Goal: Task Accomplishment & Management: Use online tool/utility

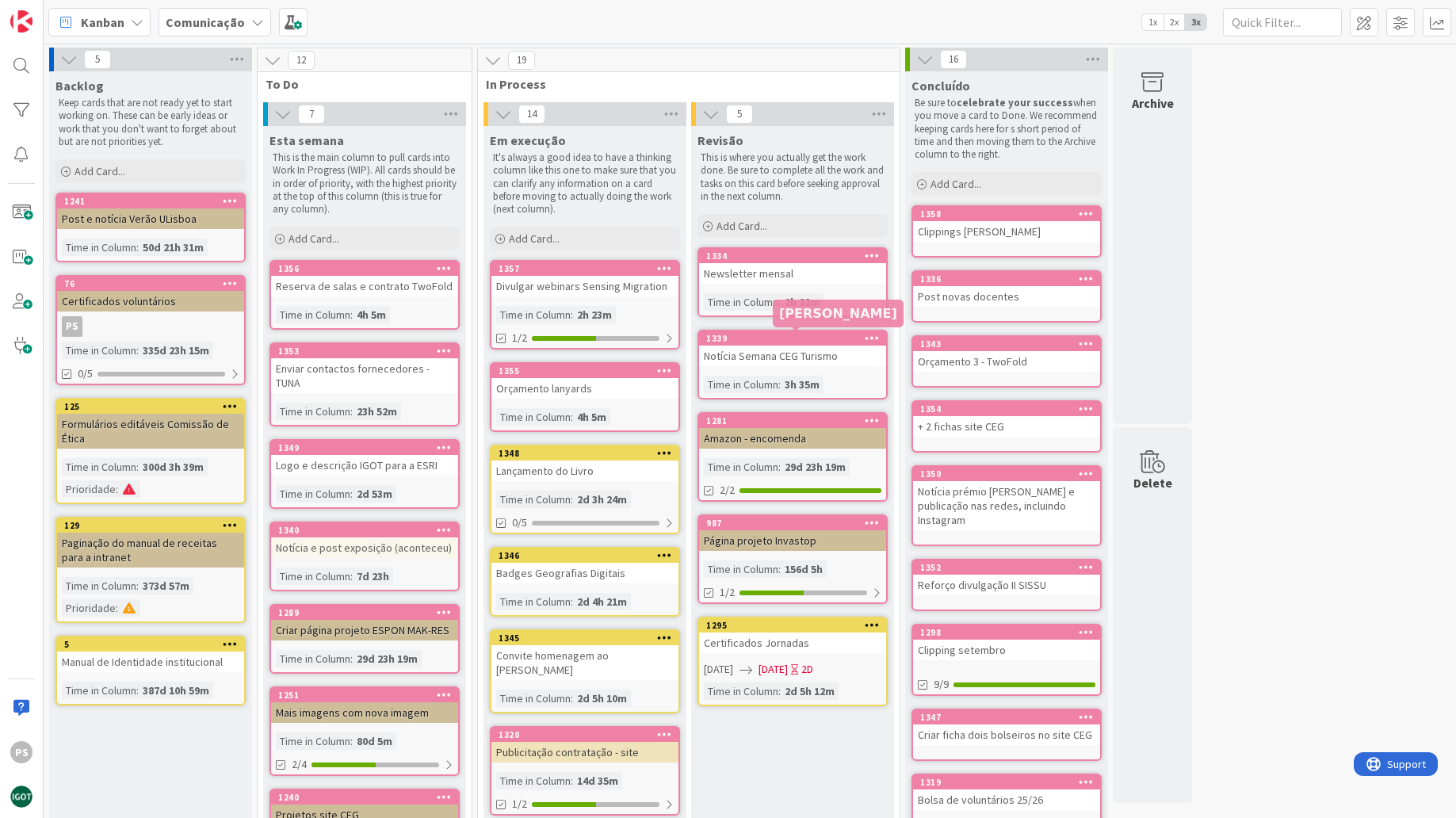
click at [768, 339] on div "1339" at bounding box center [796, 338] width 180 height 11
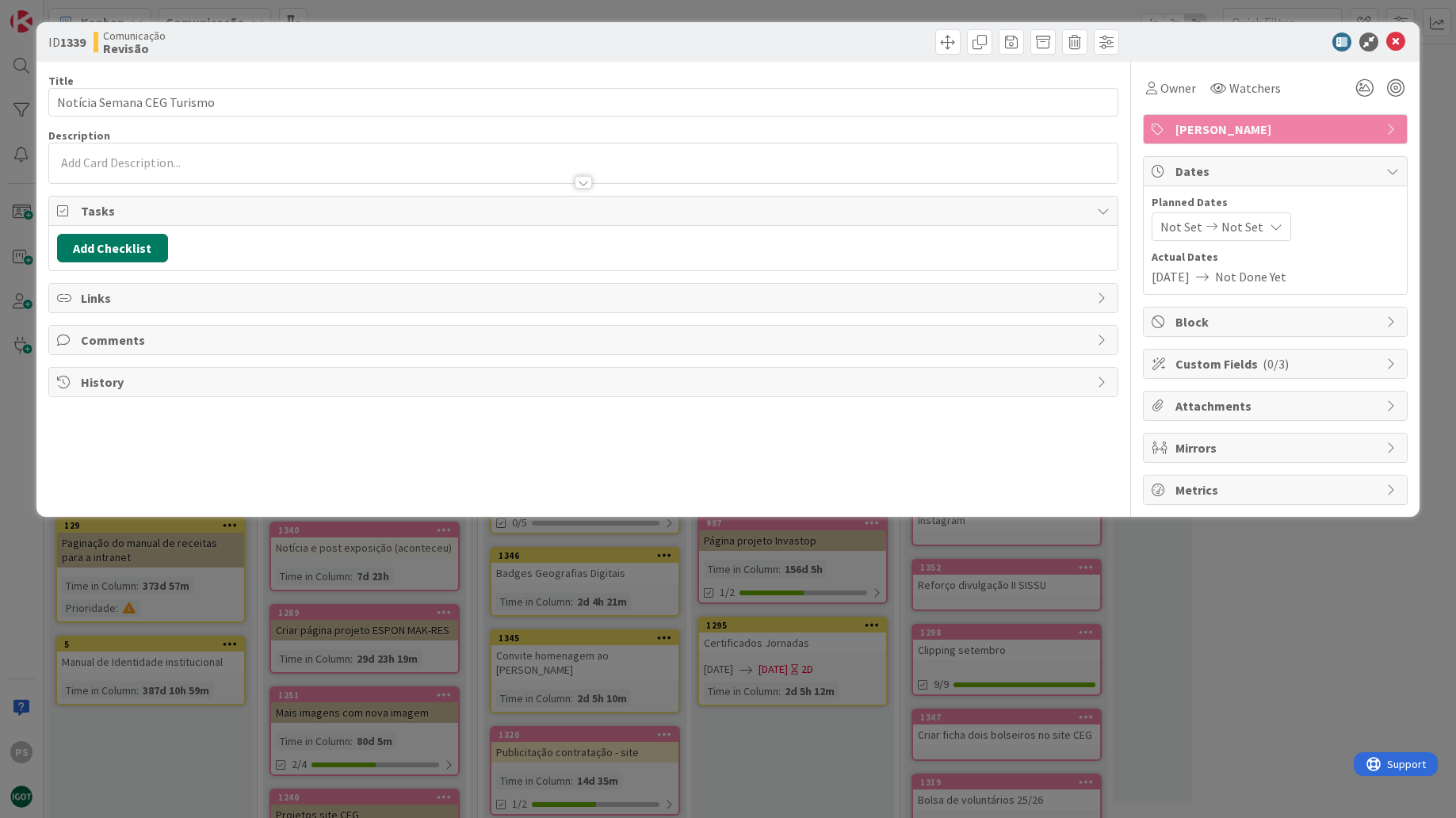
click at [142, 253] on button "Add Checklist" at bounding box center [112, 248] width 111 height 29
type input "Lista"
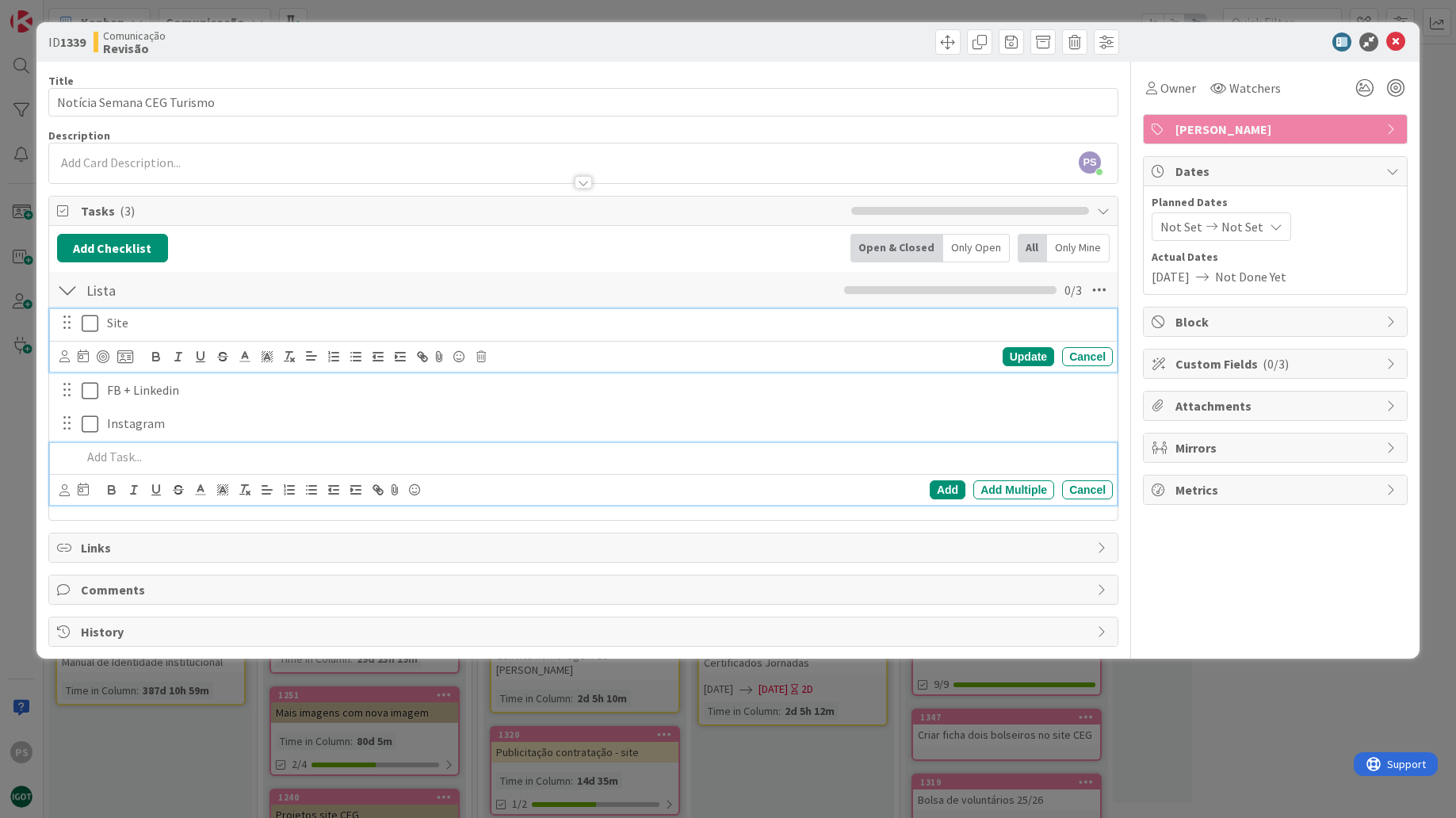
click at [97, 326] on icon at bounding box center [90, 323] width 16 height 19
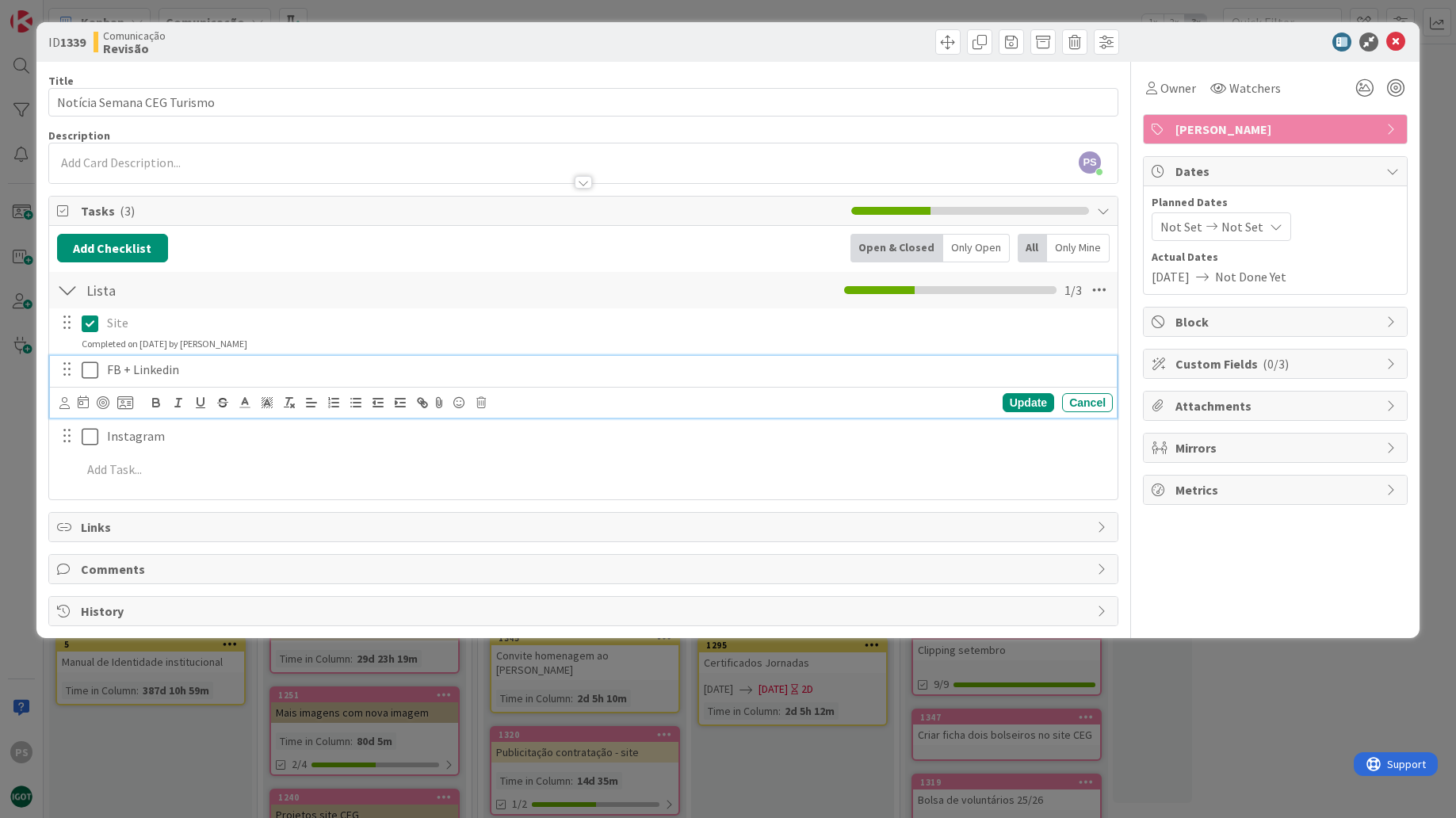
click at [93, 368] on icon at bounding box center [90, 370] width 16 height 19
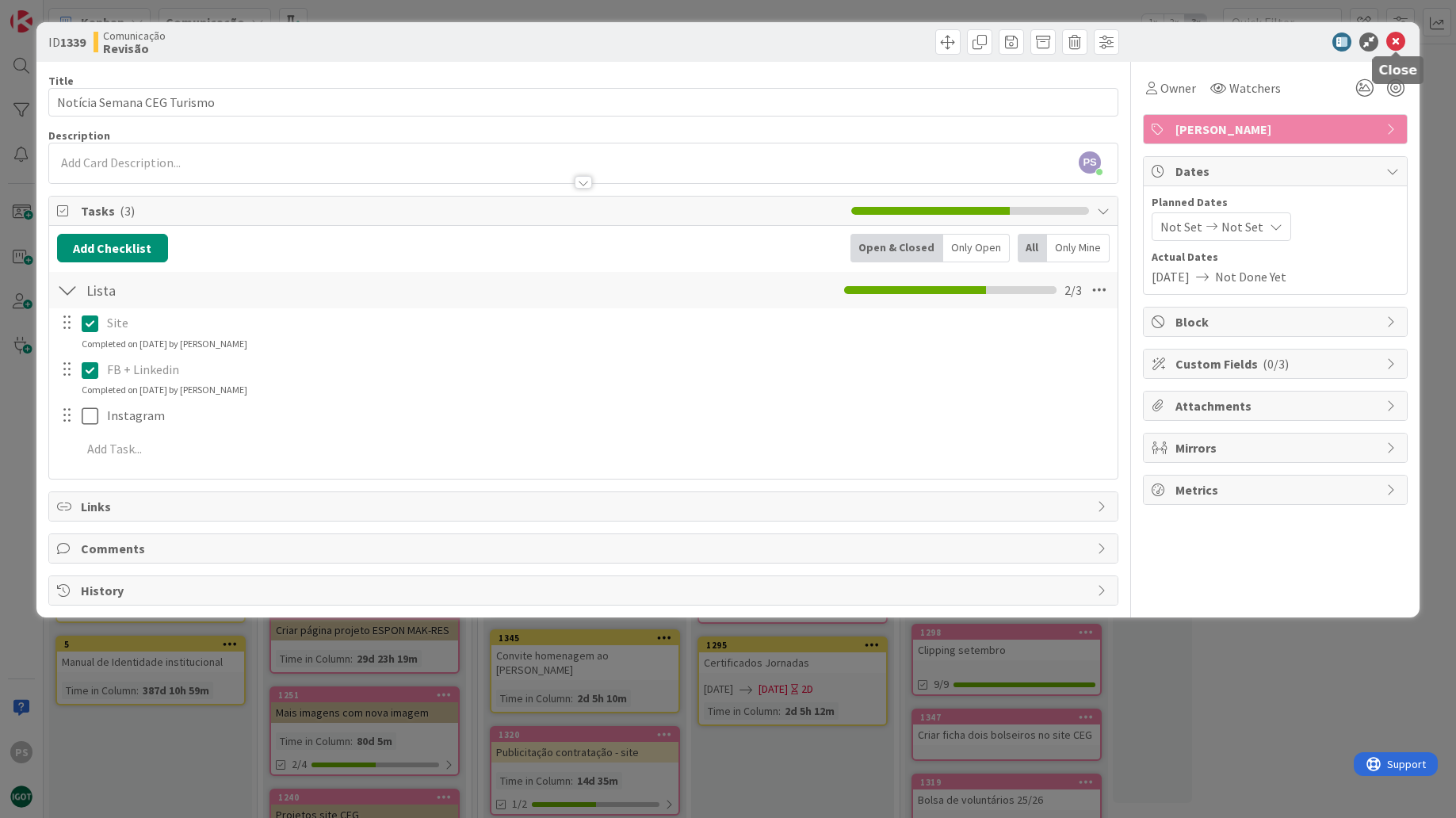
click at [1403, 43] on icon at bounding box center [1396, 41] width 19 height 19
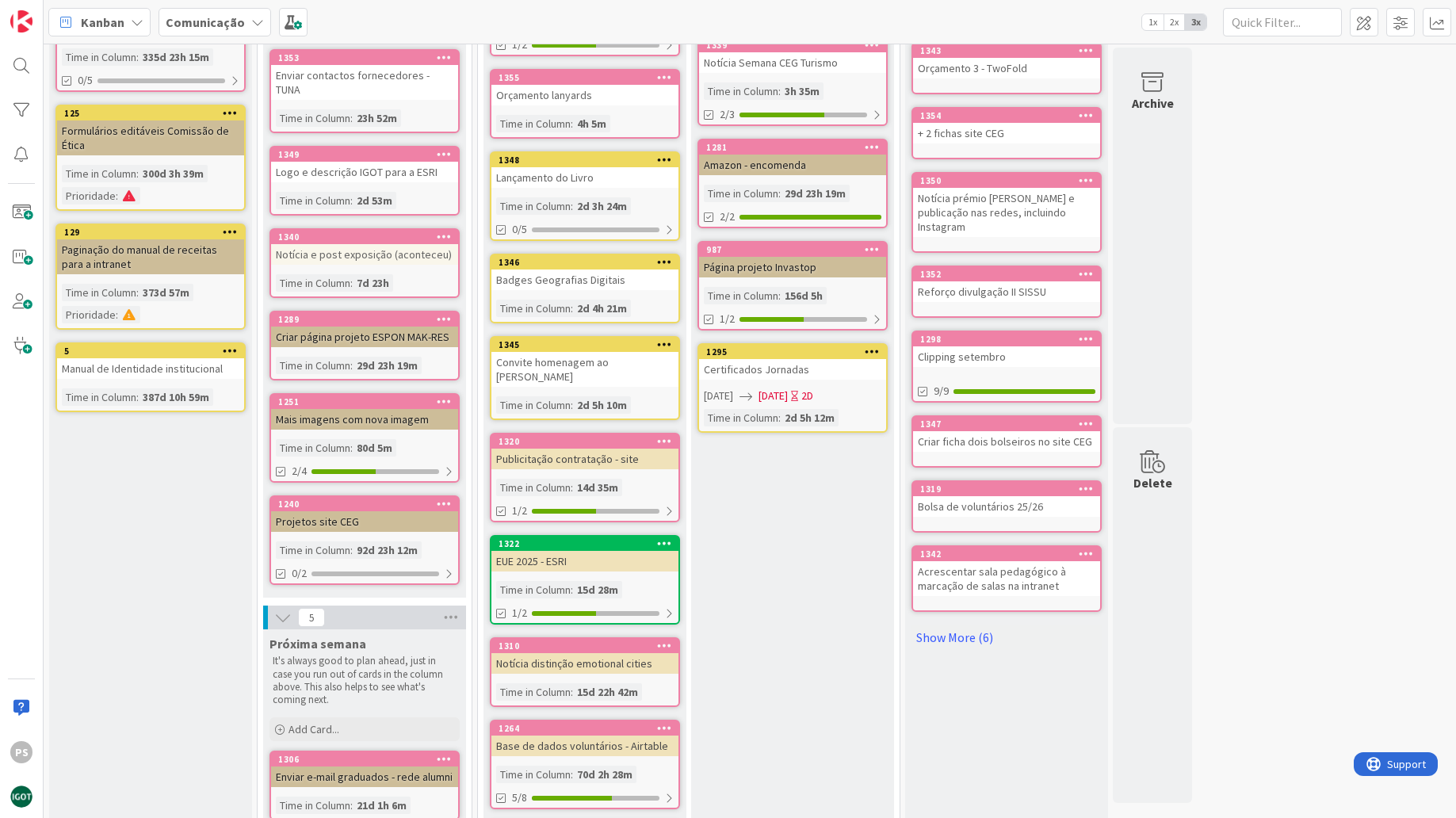
scroll to position [244, 0]
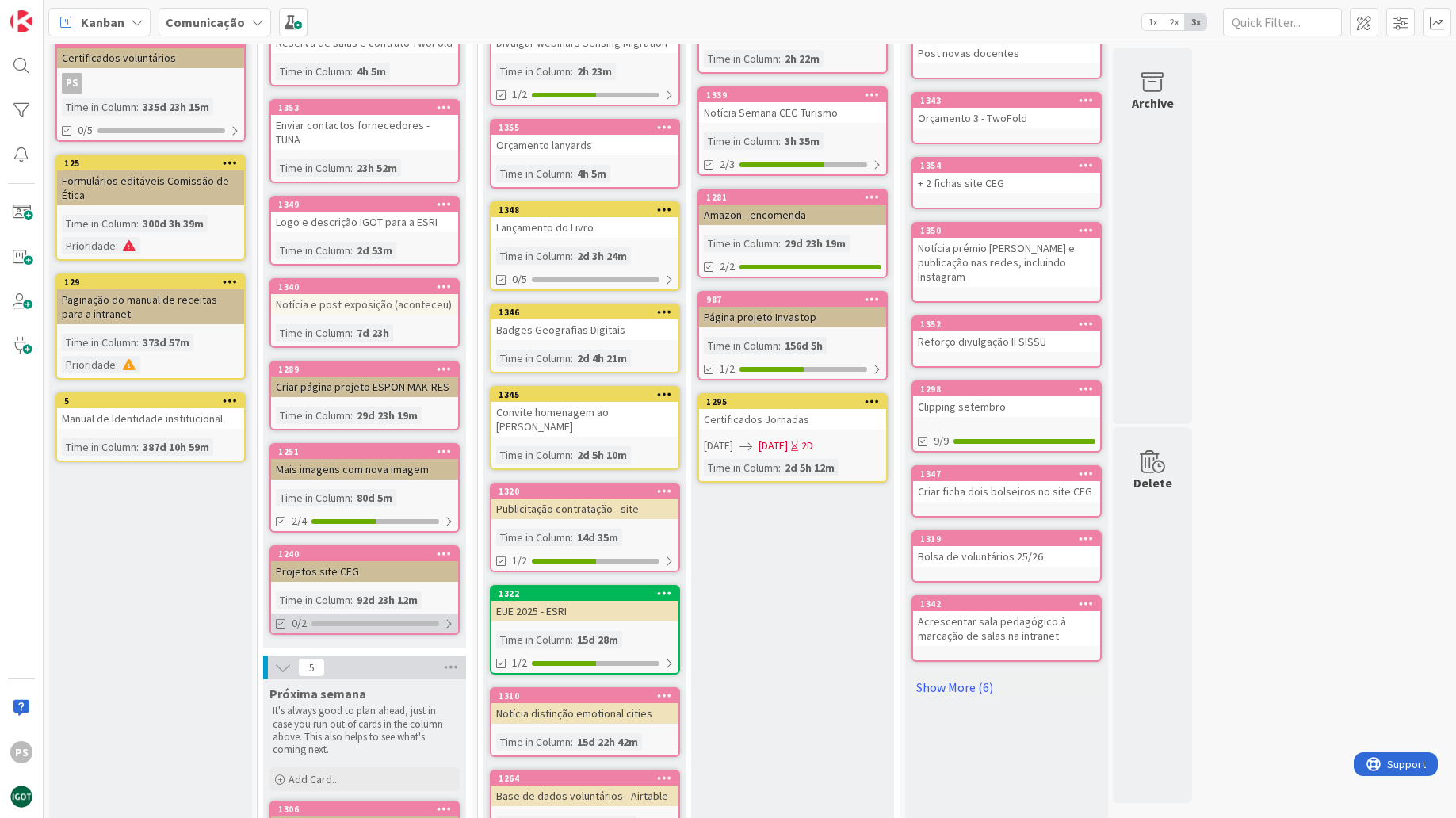
click at [366, 613] on div "0/2" at bounding box center [364, 623] width 187 height 20
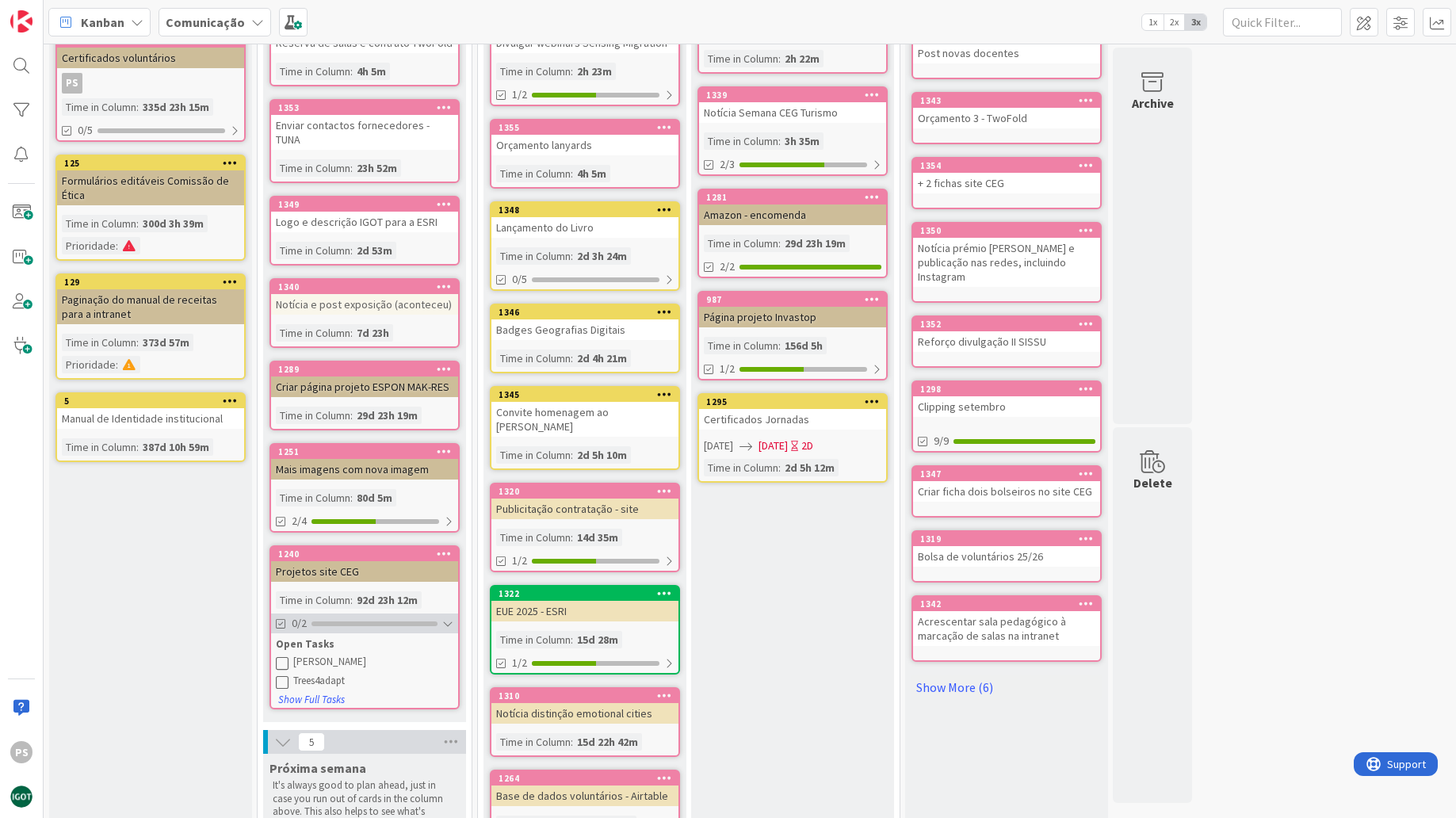
click at [366, 613] on div "0/2" at bounding box center [364, 623] width 187 height 20
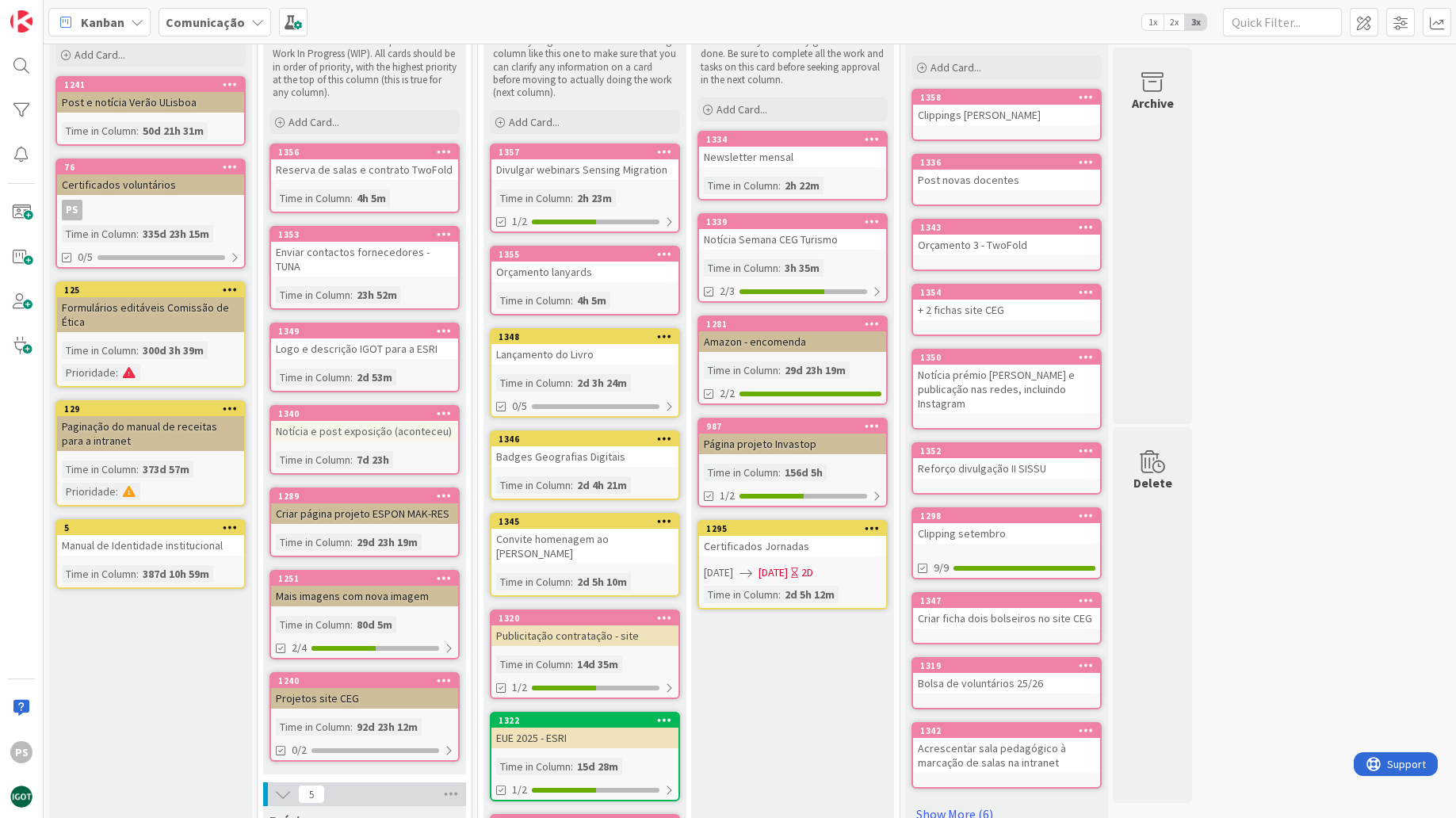
scroll to position [145, 0]
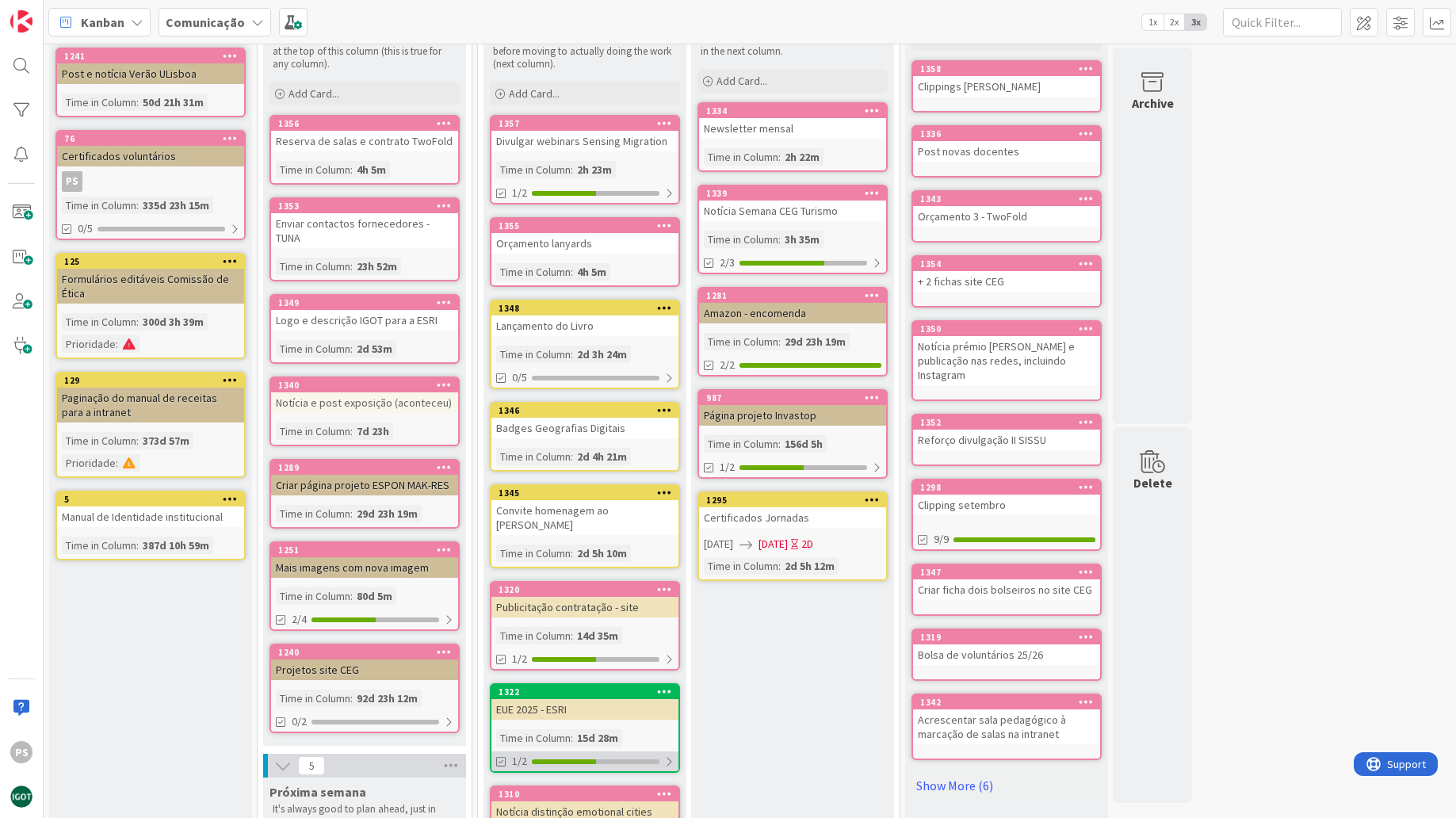
click at [616, 755] on div "1/2" at bounding box center [584, 761] width 187 height 20
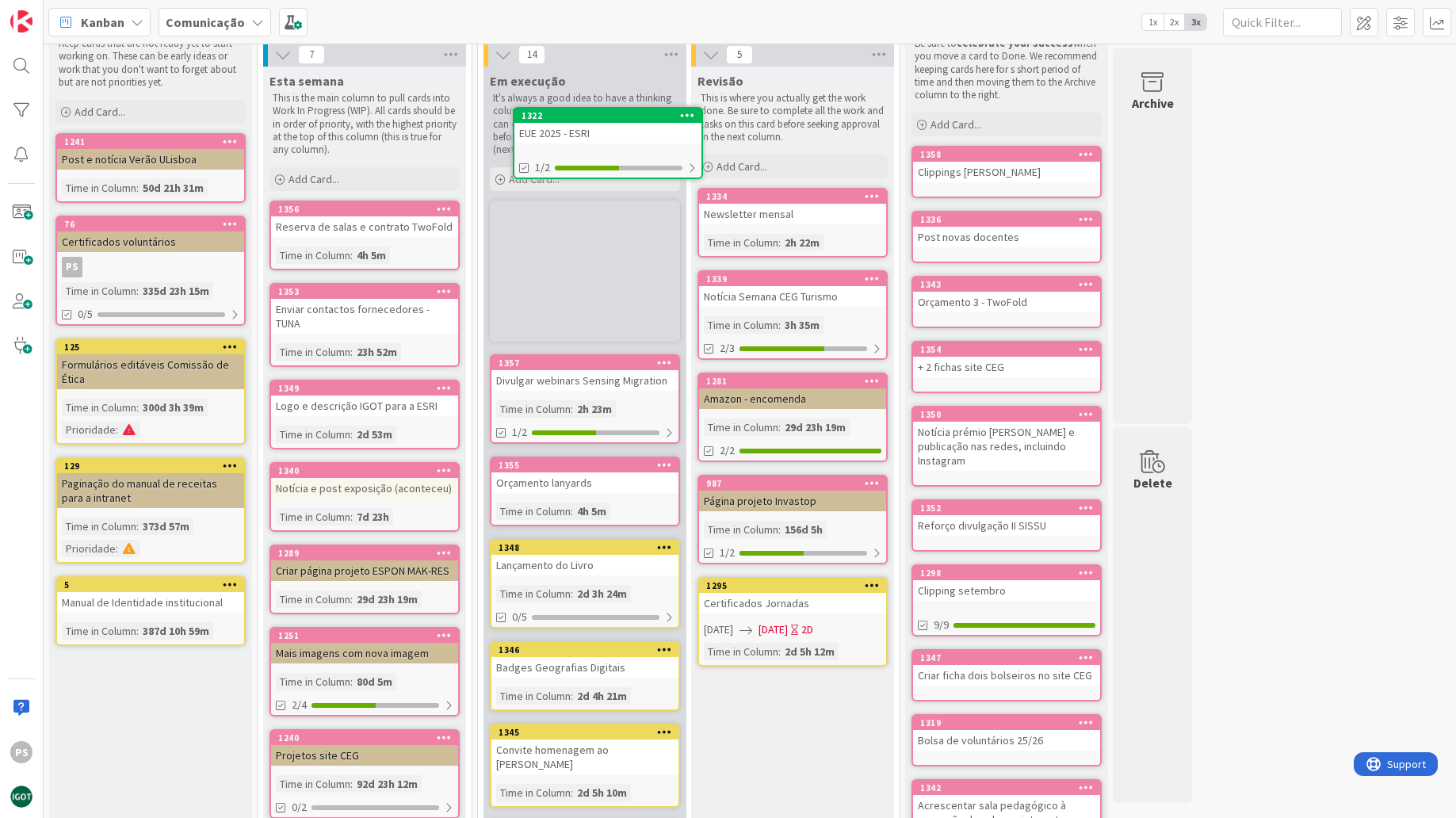
scroll to position [0, 0]
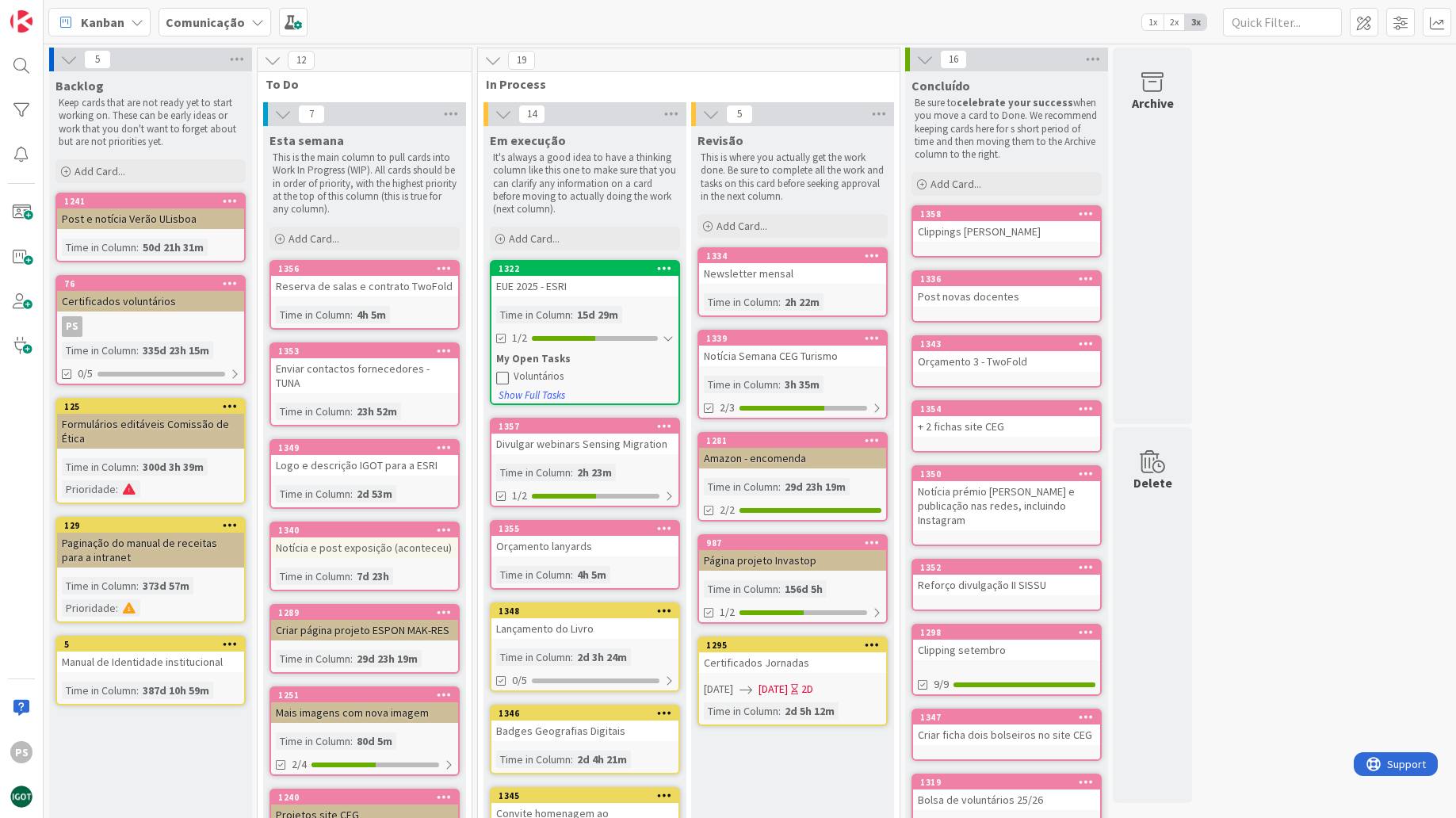
click at [586, 273] on div "1322" at bounding box center [584, 269] width 187 height 14
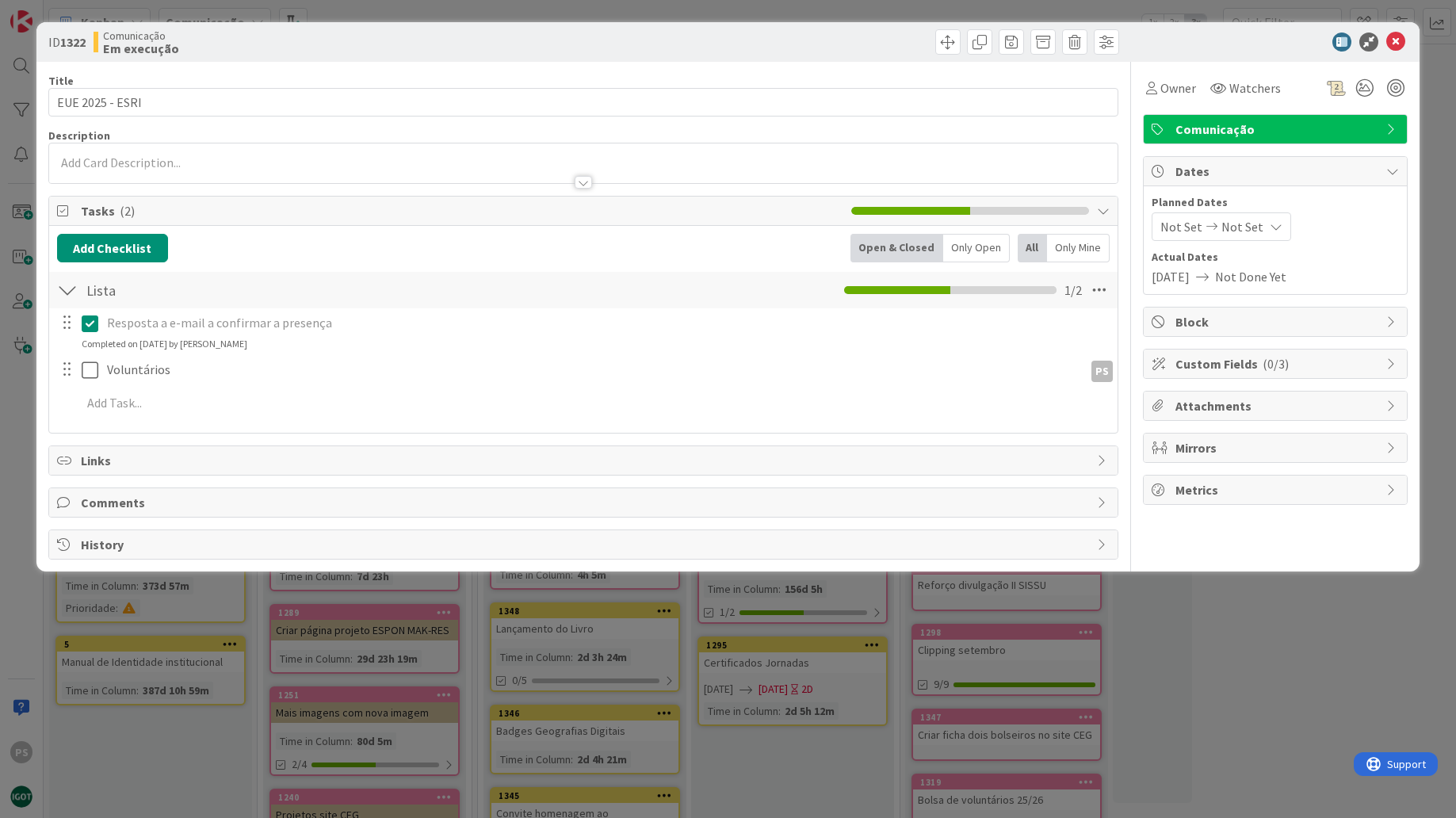
click at [1234, 123] on span "Comunicação" at bounding box center [1277, 129] width 203 height 19
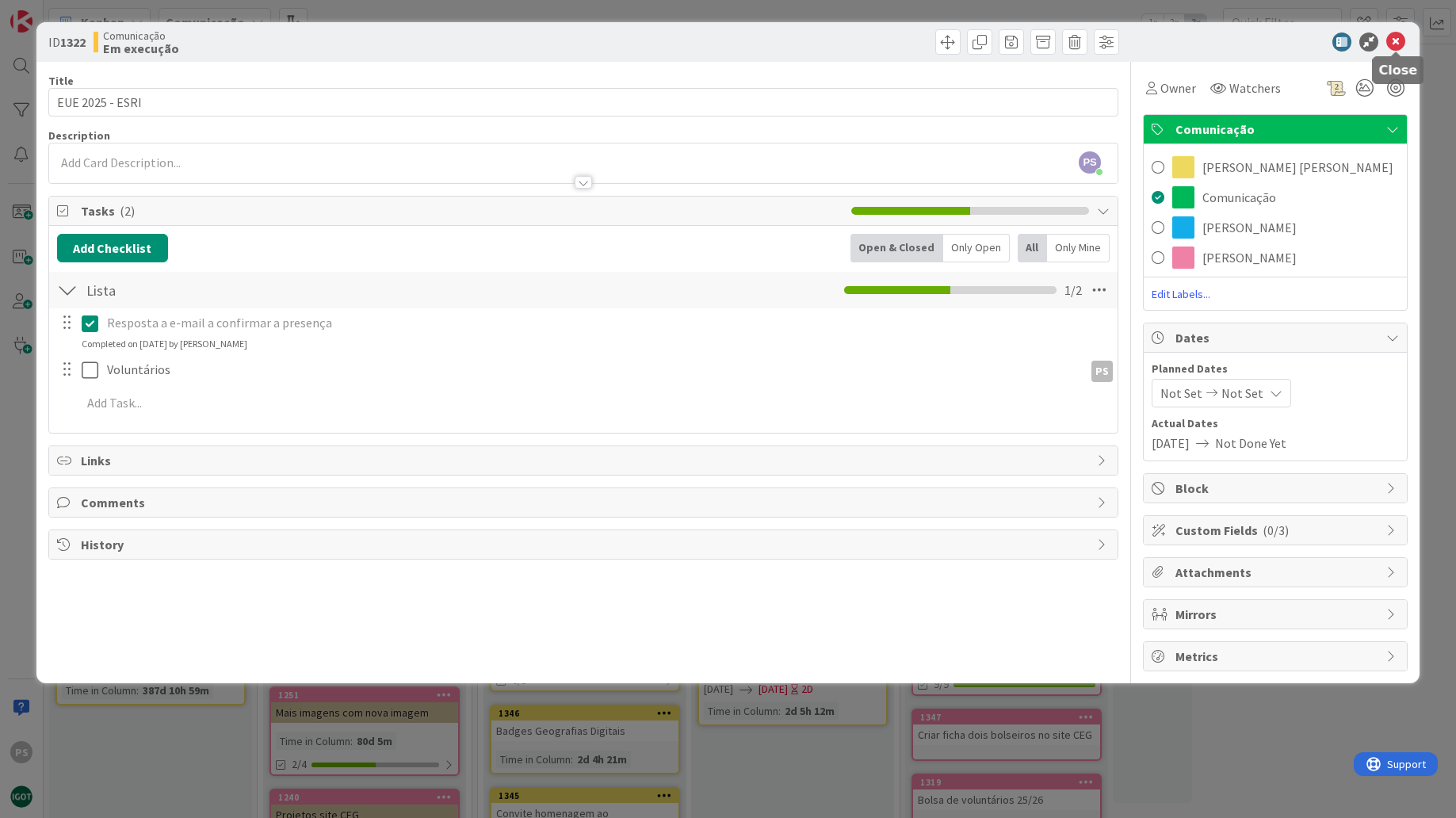
click at [1393, 46] on icon at bounding box center [1396, 41] width 19 height 19
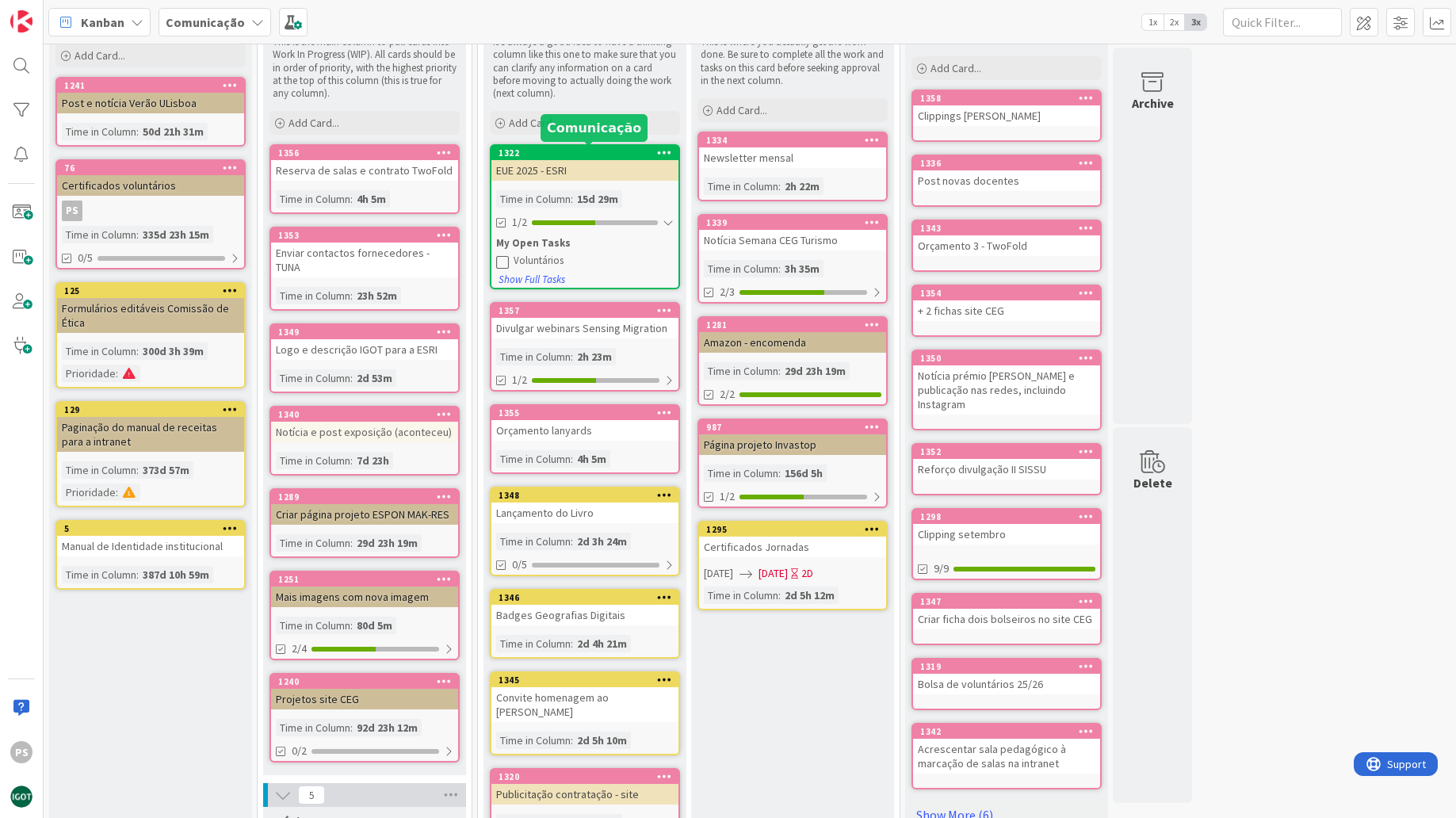
scroll to position [113, 0]
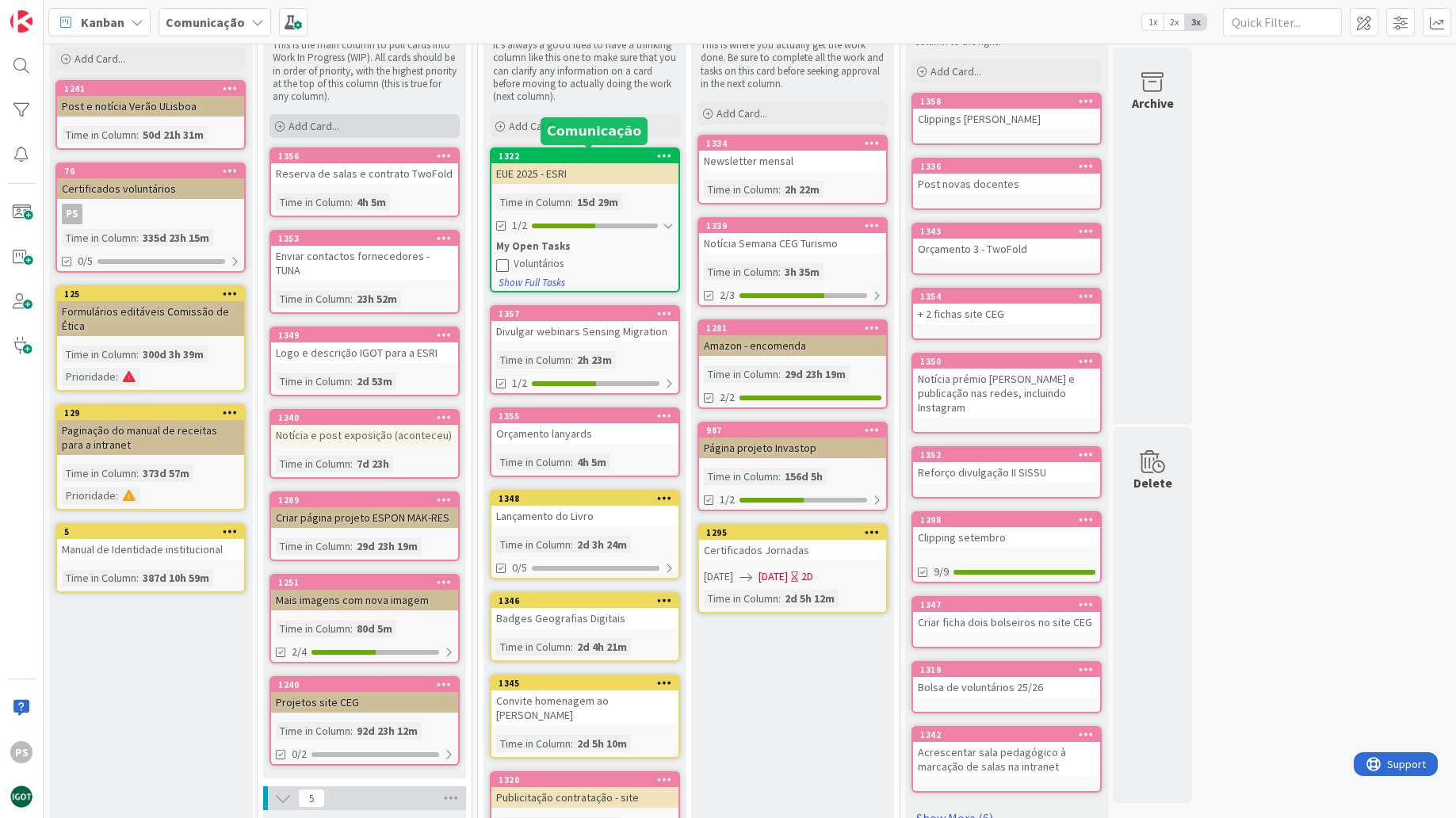
click at [406, 119] on div "Add Card..." at bounding box center [364, 126] width 190 height 23
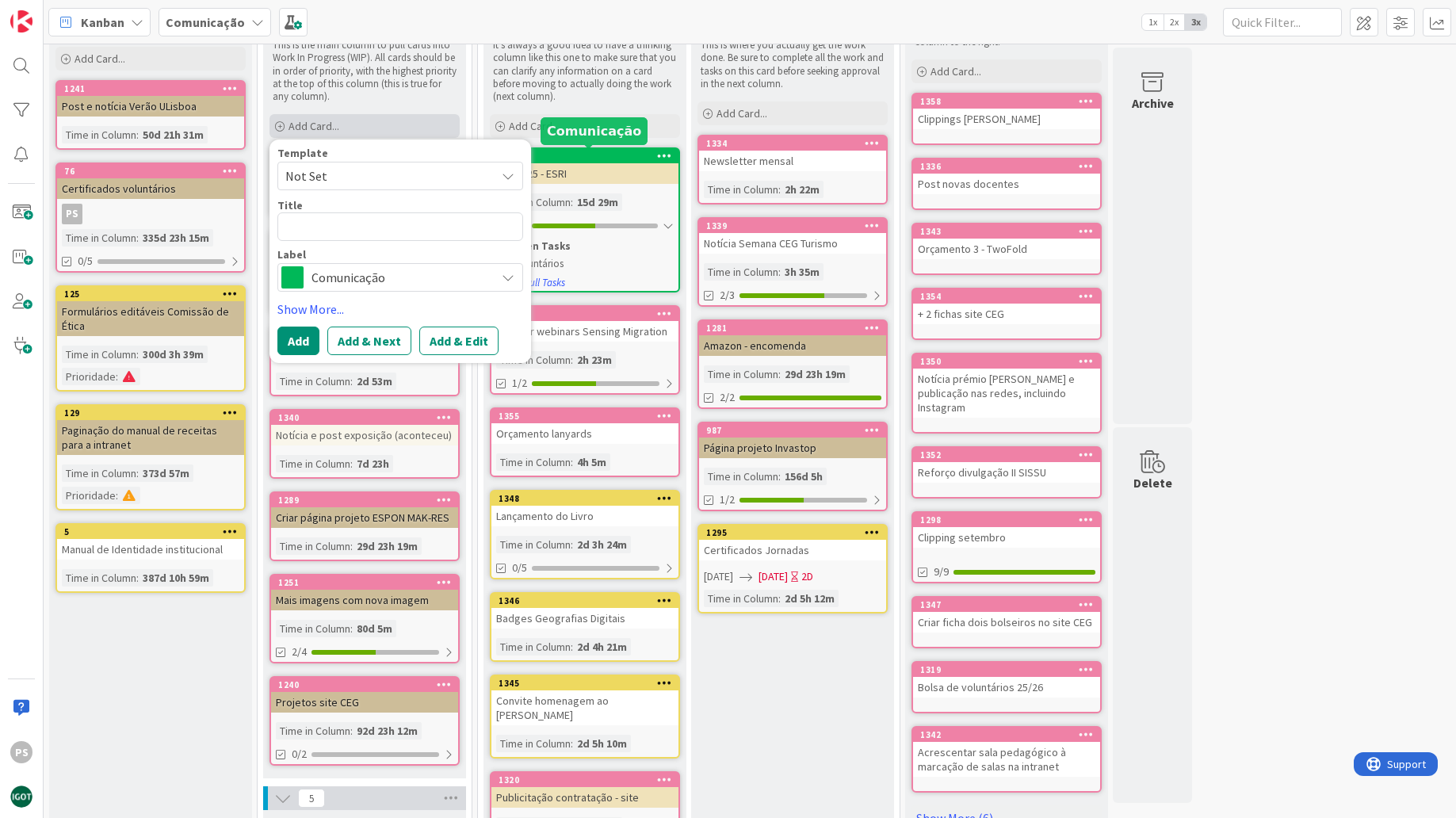
type textarea "x"
type textarea "V"
type textarea "x"
type textarea "Vo"
type textarea "x"
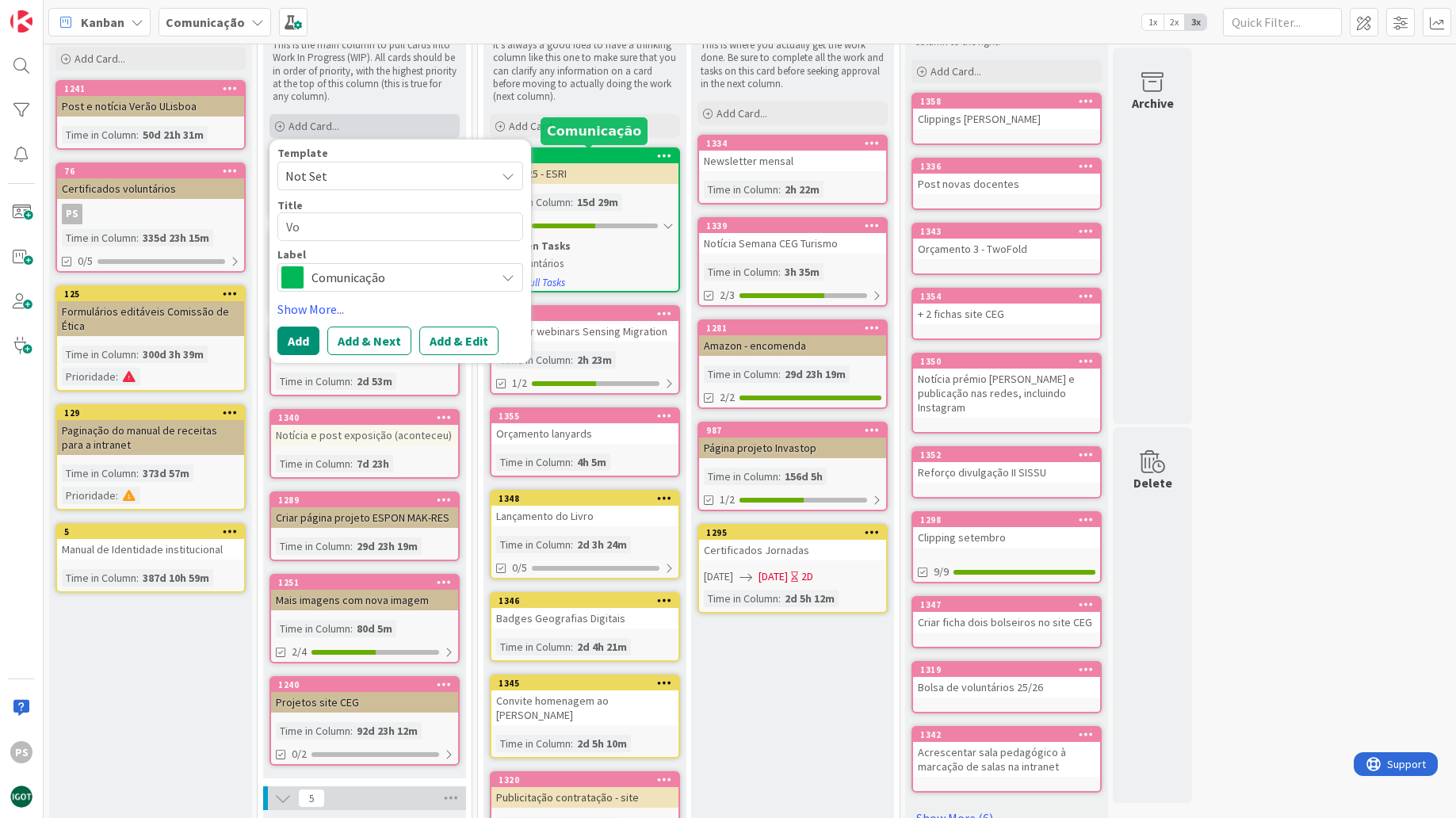
type textarea "Vol"
type textarea "x"
type textarea "Volu"
type textarea "x"
type textarea "Volun"
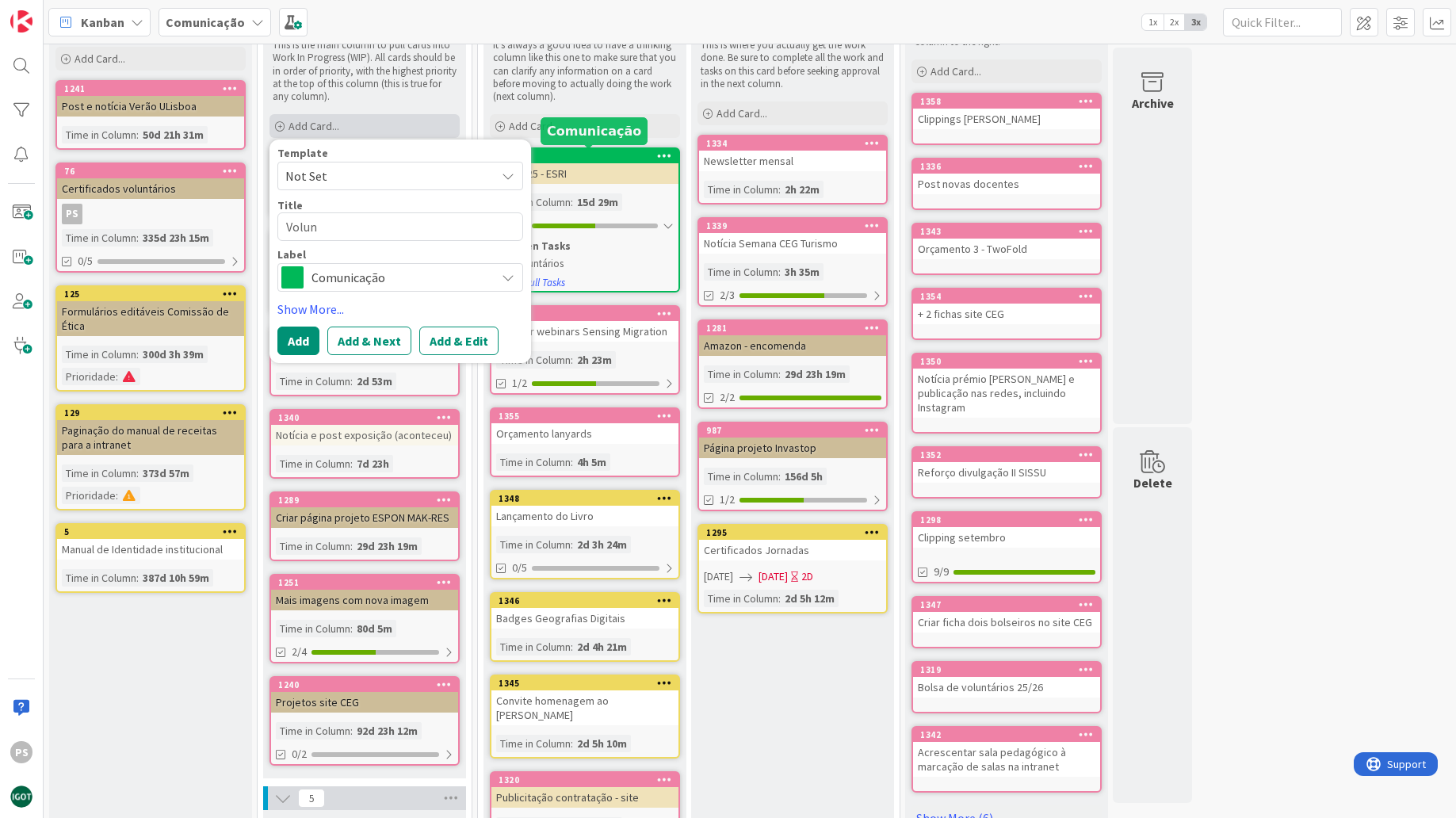
type textarea "x"
type textarea "Volunt´"
type textarea "x"
type textarea "Voluntá"
type textarea "x"
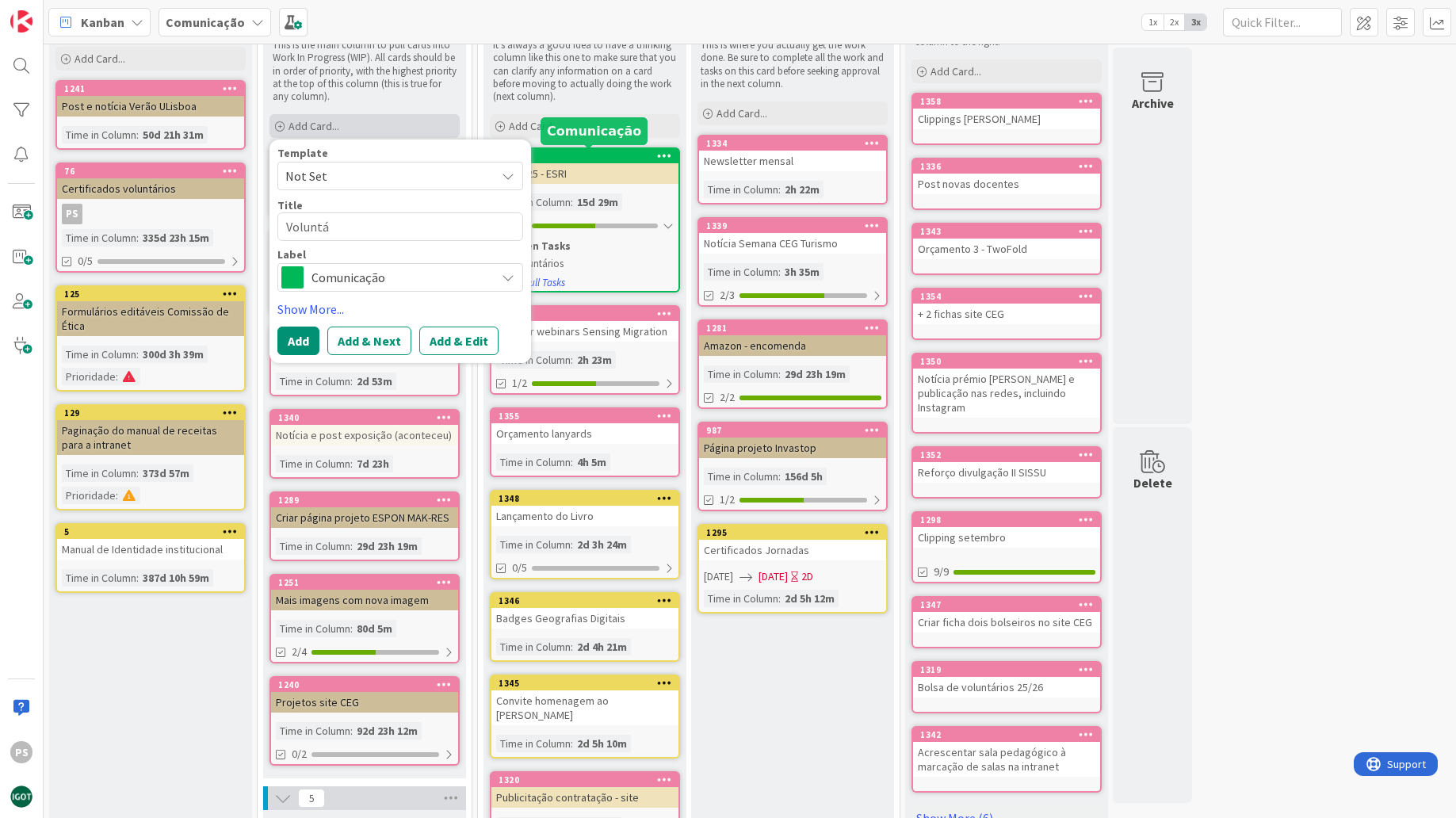
type textarea "Voluntár"
type textarea "x"
type textarea "Voluntári"
type textarea "x"
type textarea "Voluntário"
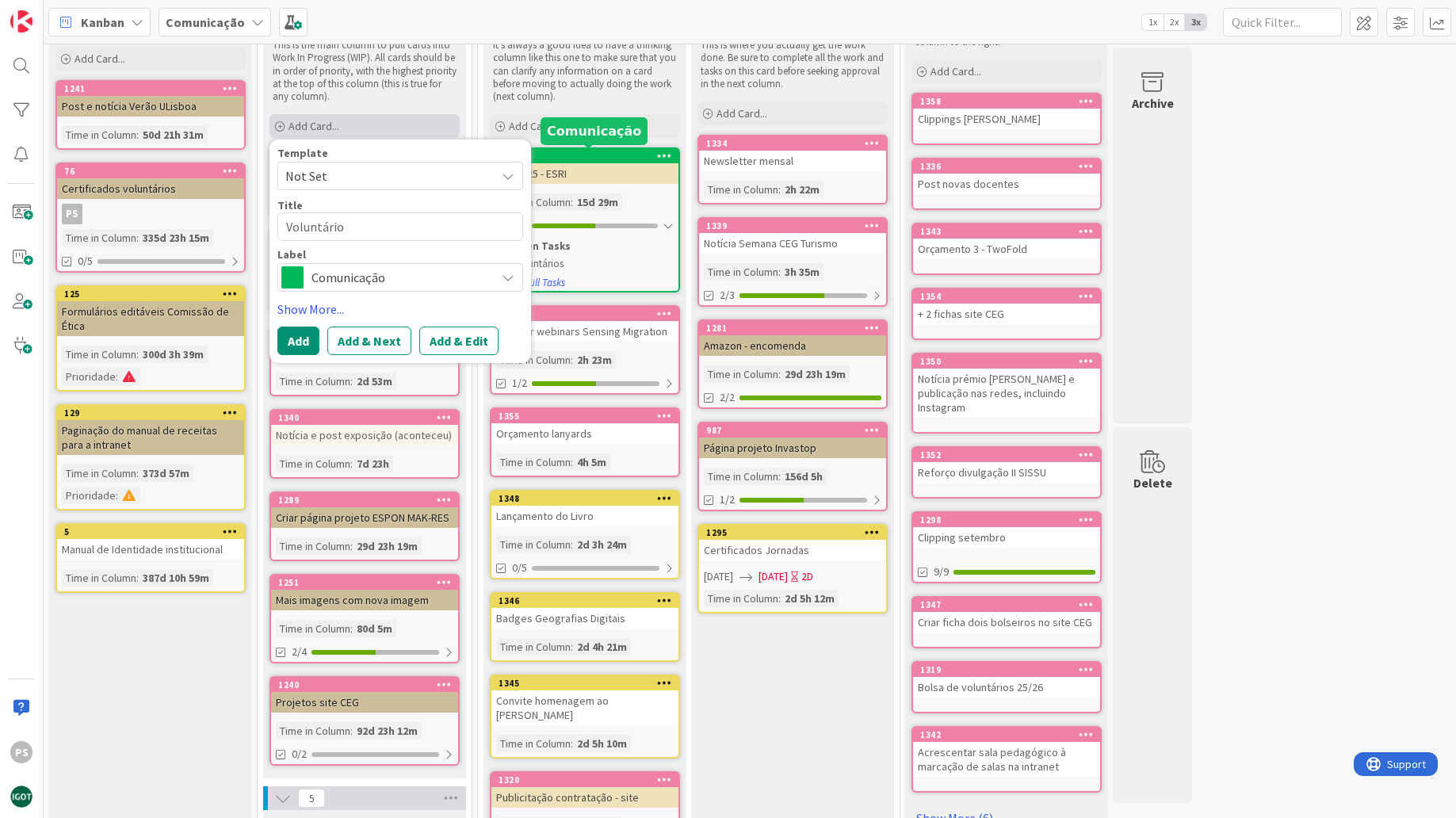
type textarea "x"
type textarea "Voluntários"
type textarea "x"
type textarea "Voluntários"
type textarea "x"
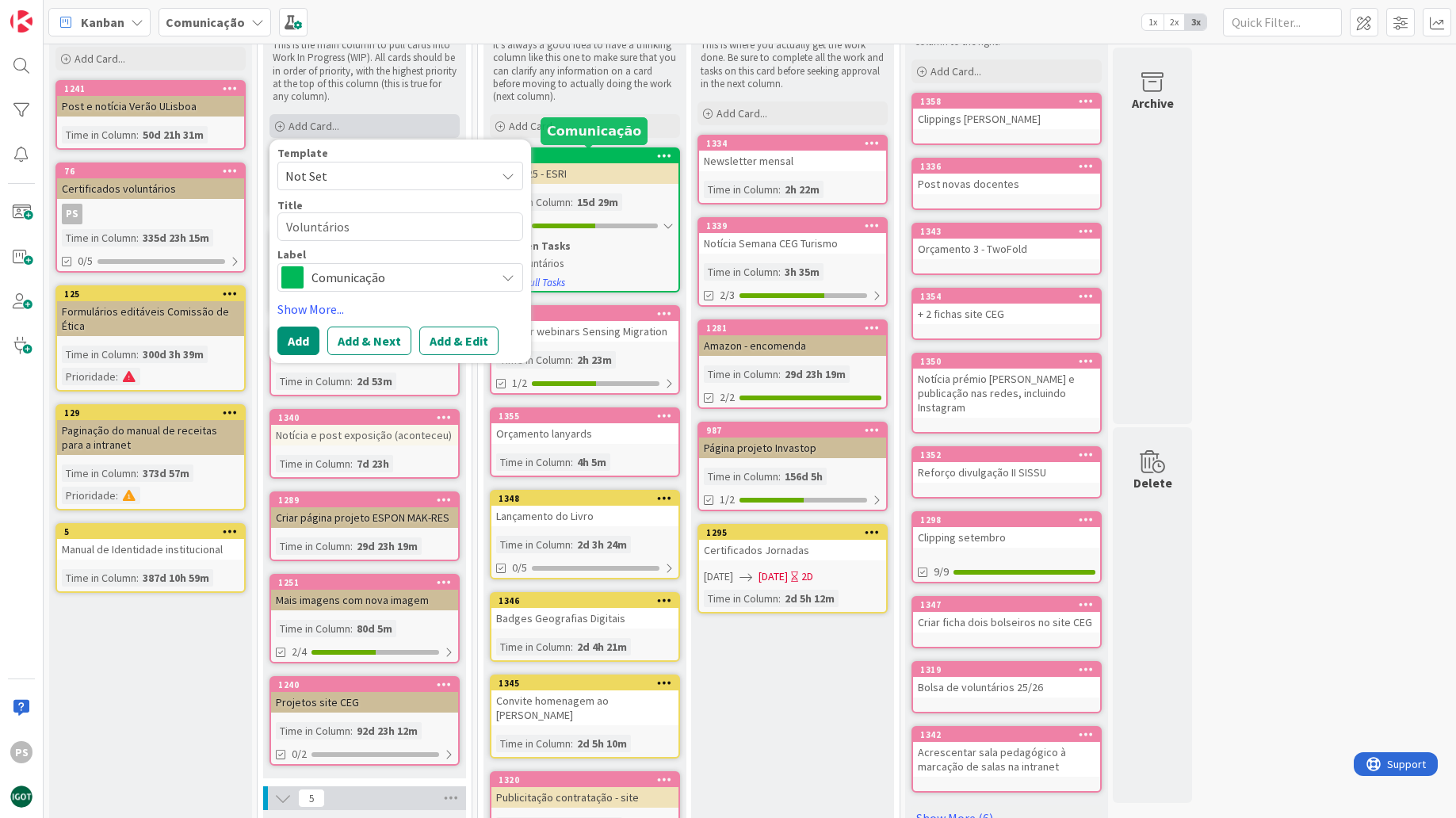
type textarea "Voluntários D"
type textarea "x"
type textarea "Voluntários Di"
type textarea "x"
type textarea "Voluntários Dig"
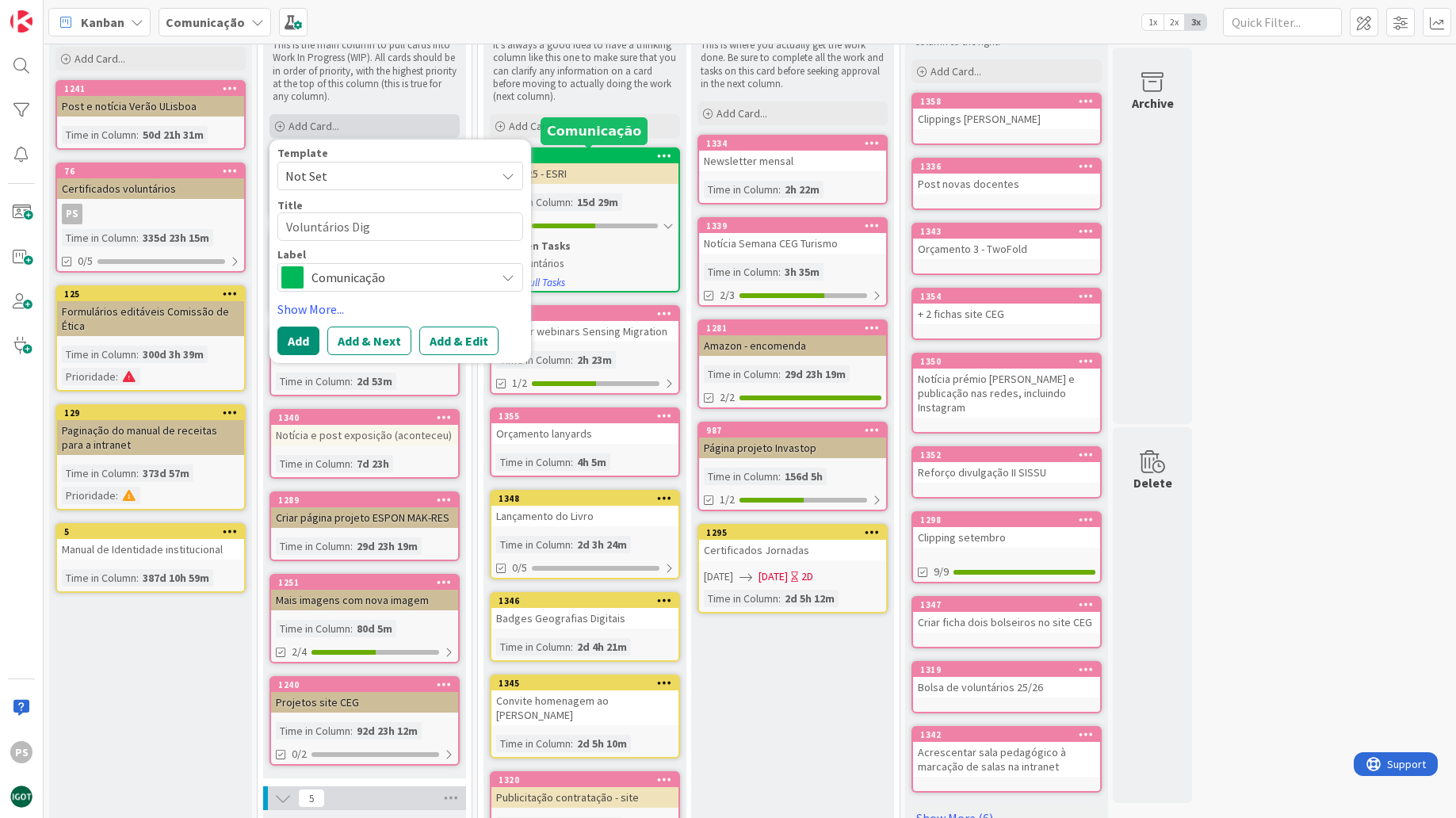
type textarea "x"
type textarea "Voluntários Digi"
type textarea "x"
type textarea "Voluntários Digit"
type textarea "x"
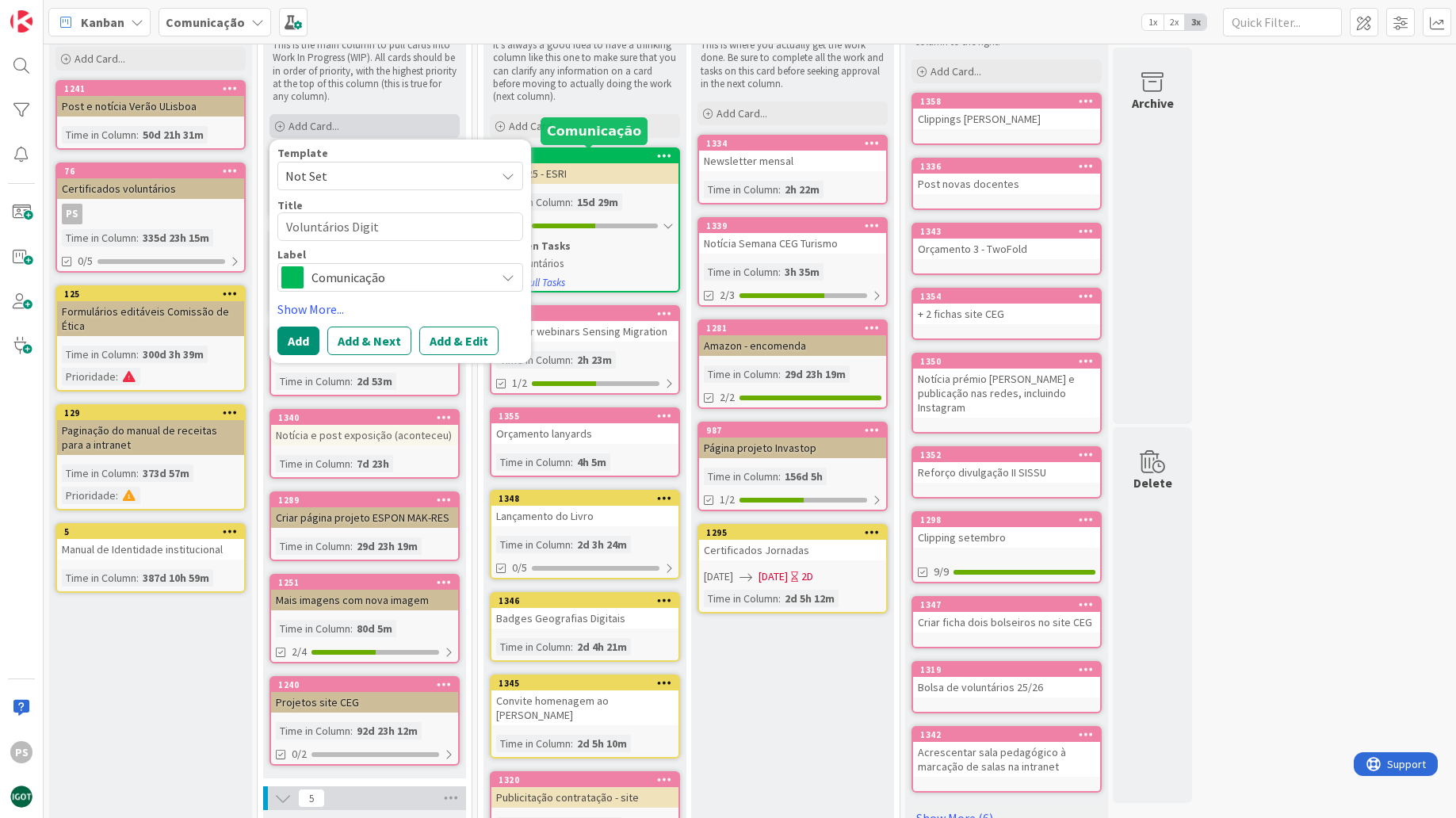
type textarea "Voluntários Digita"
type textarea "x"
type textarea "Voluntários Digital"
type textarea "x"
type textarea "Voluntários Digital"
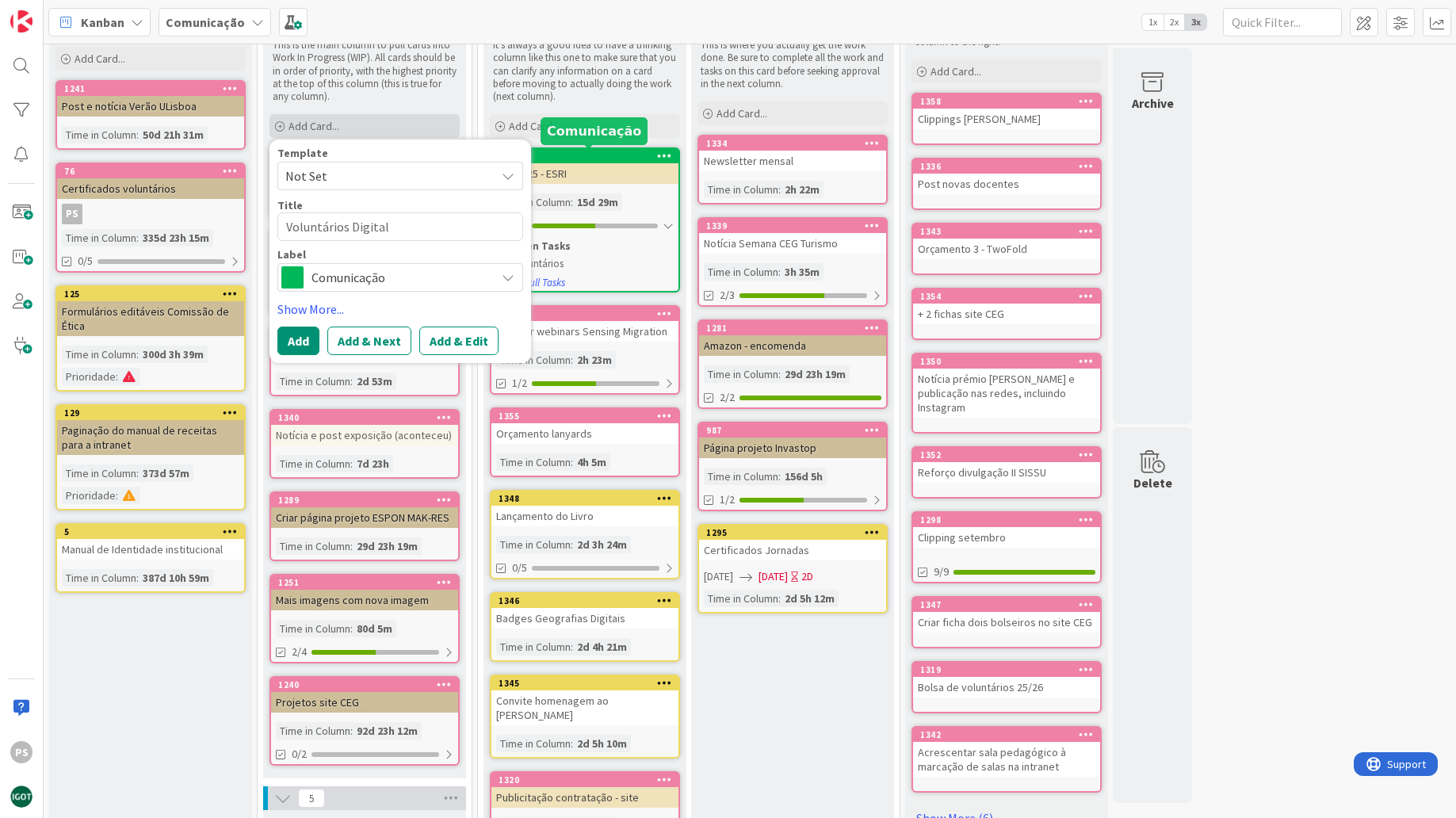
type textarea "x"
type textarea "Voluntários Digital G"
type textarea "x"
type textarea "Voluntários Digital GE"
type textarea "x"
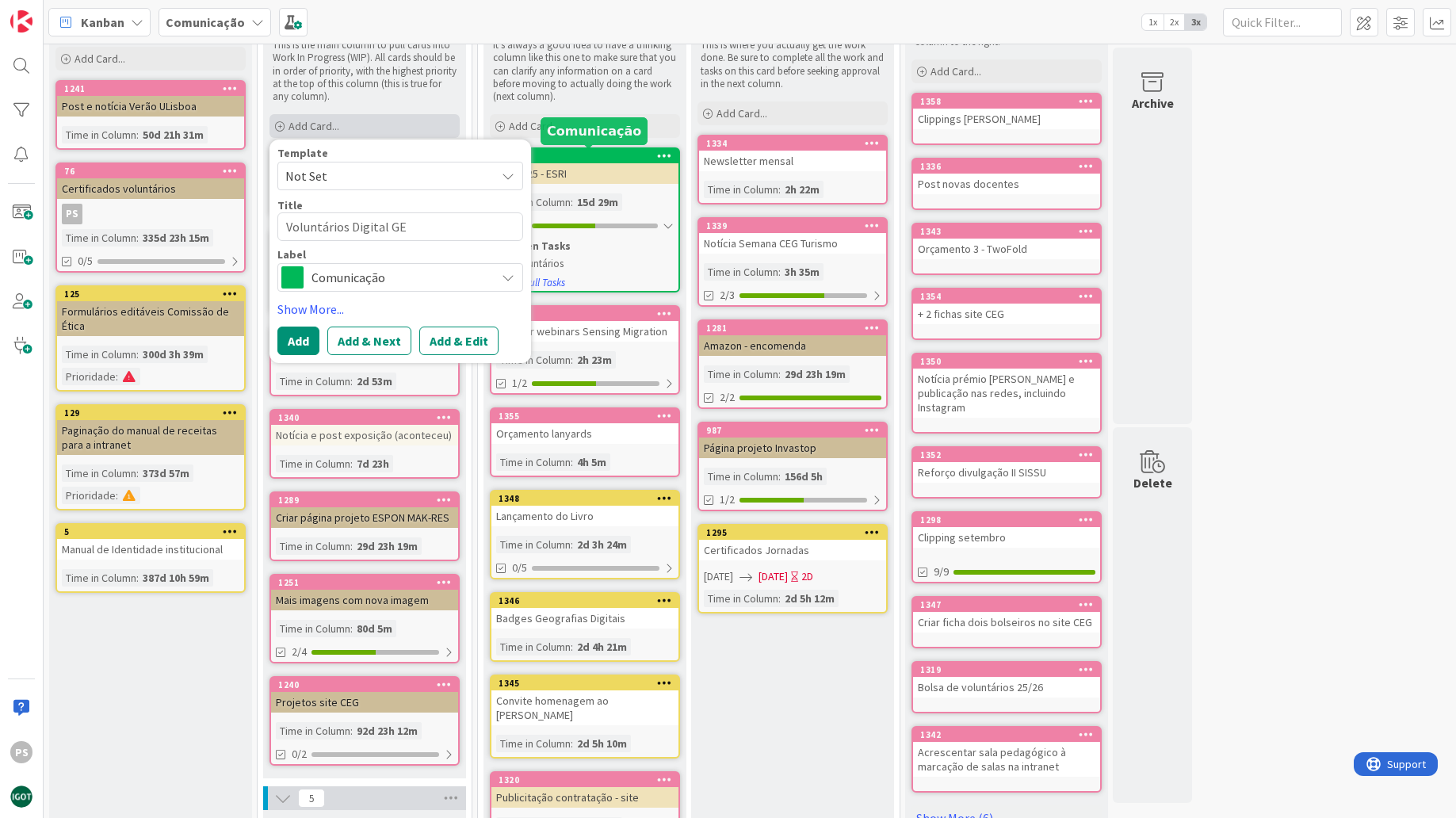
type textarea "Voluntários Digital GEo"
type textarea "x"
type textarea "Voluntários Digital GEog"
type textarea "x"
type textarea "Voluntários Digital GEogr"
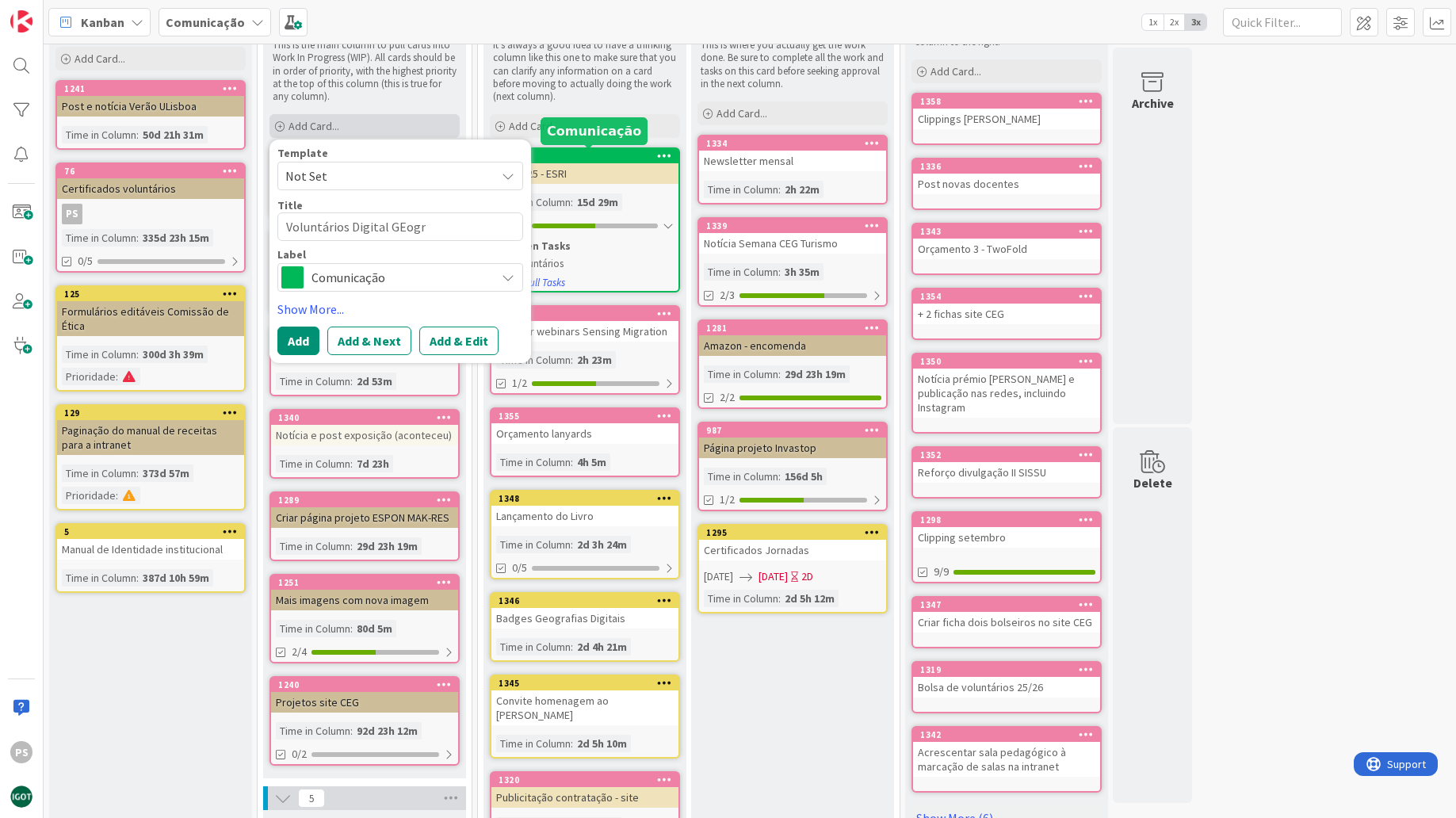
type textarea "x"
type textarea "Voluntários Digital GEogra"
type textarea "x"
type textarea "Voluntários Digital GEograp"
type textarea "x"
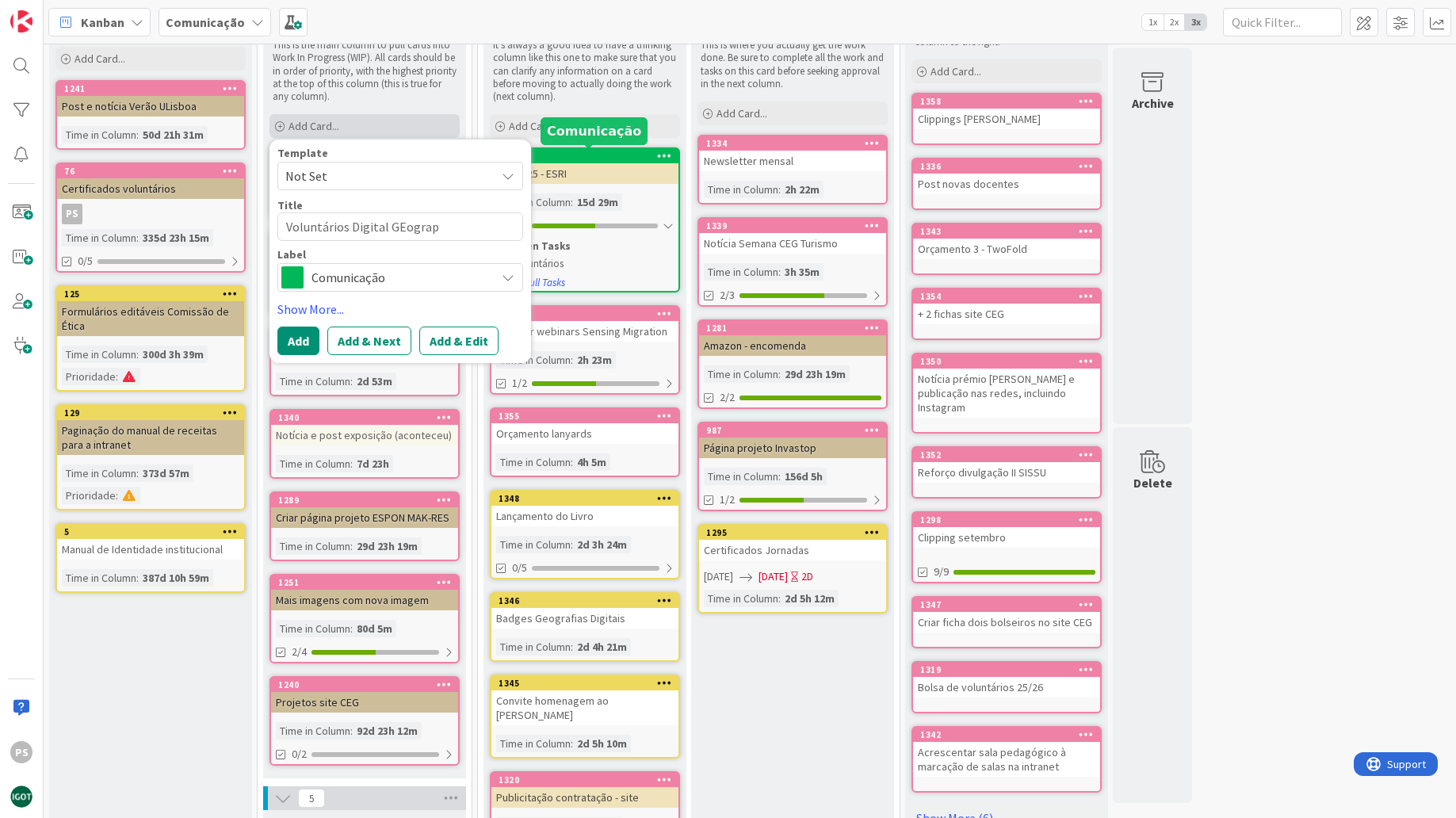
type textarea "Voluntários Digital GEogra"
type textarea "x"
type textarea "Voluntários Digital GEogr"
type textarea "x"
type textarea "Voluntários Digital GEog"
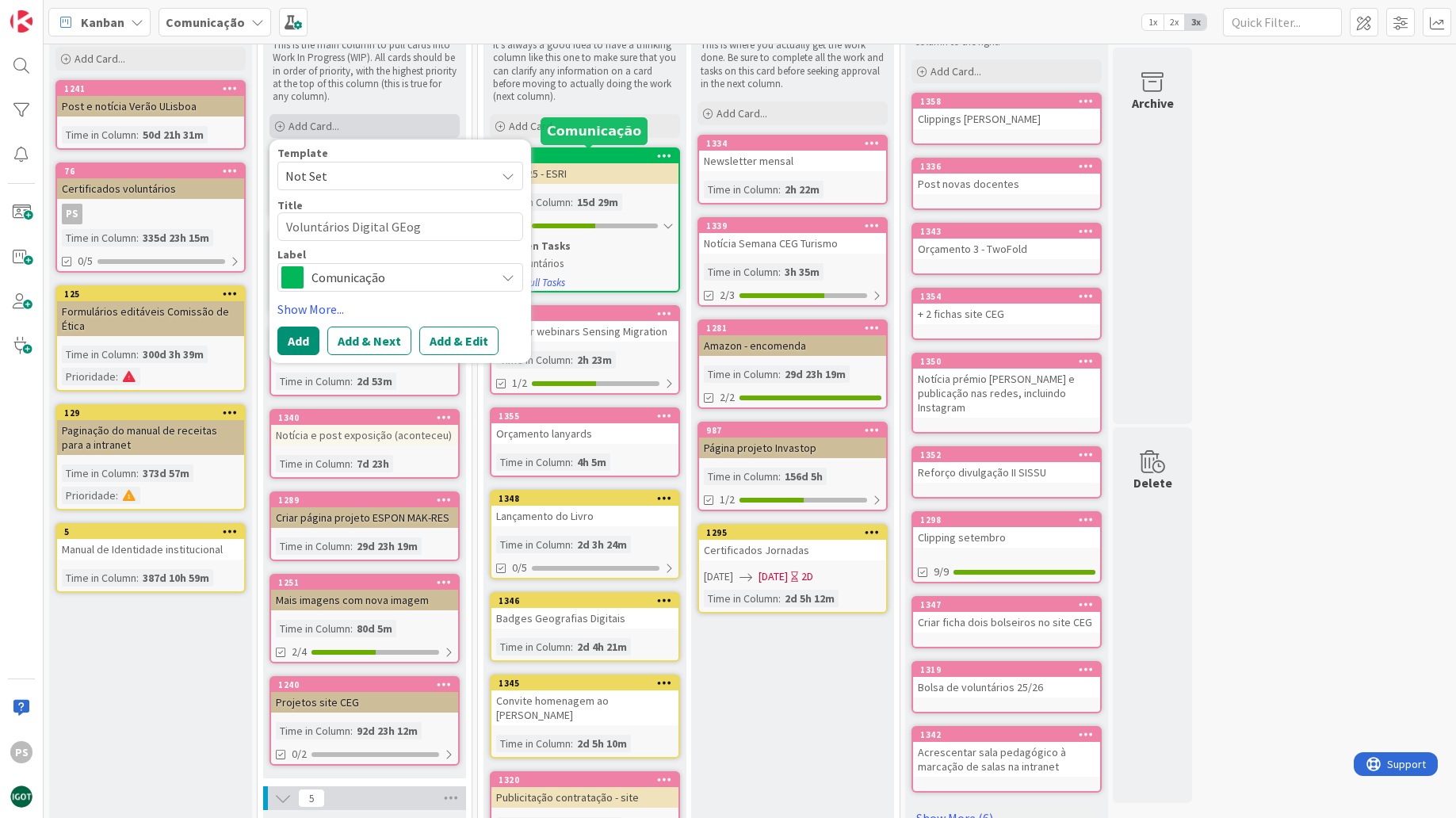
type textarea "x"
type textarea "Voluntários Digital GEo"
type textarea "x"
type textarea "Voluntários Digital GE"
type textarea "x"
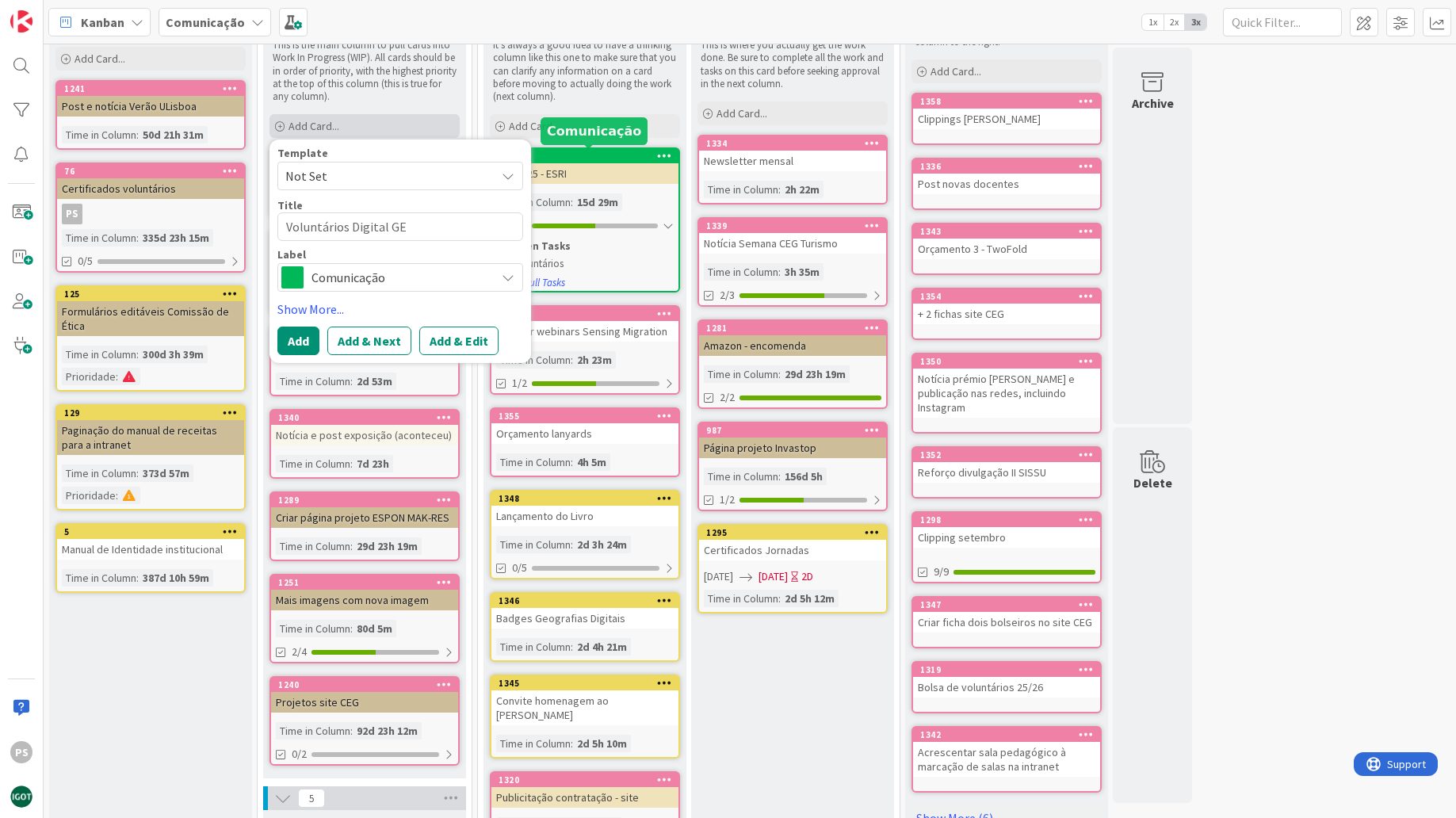
type textarea "Voluntários Digital G"
type textarea "x"
type textarea "Voluntários Digital Ge"
type textarea "x"
type textarea "Voluntários Digital Geo"
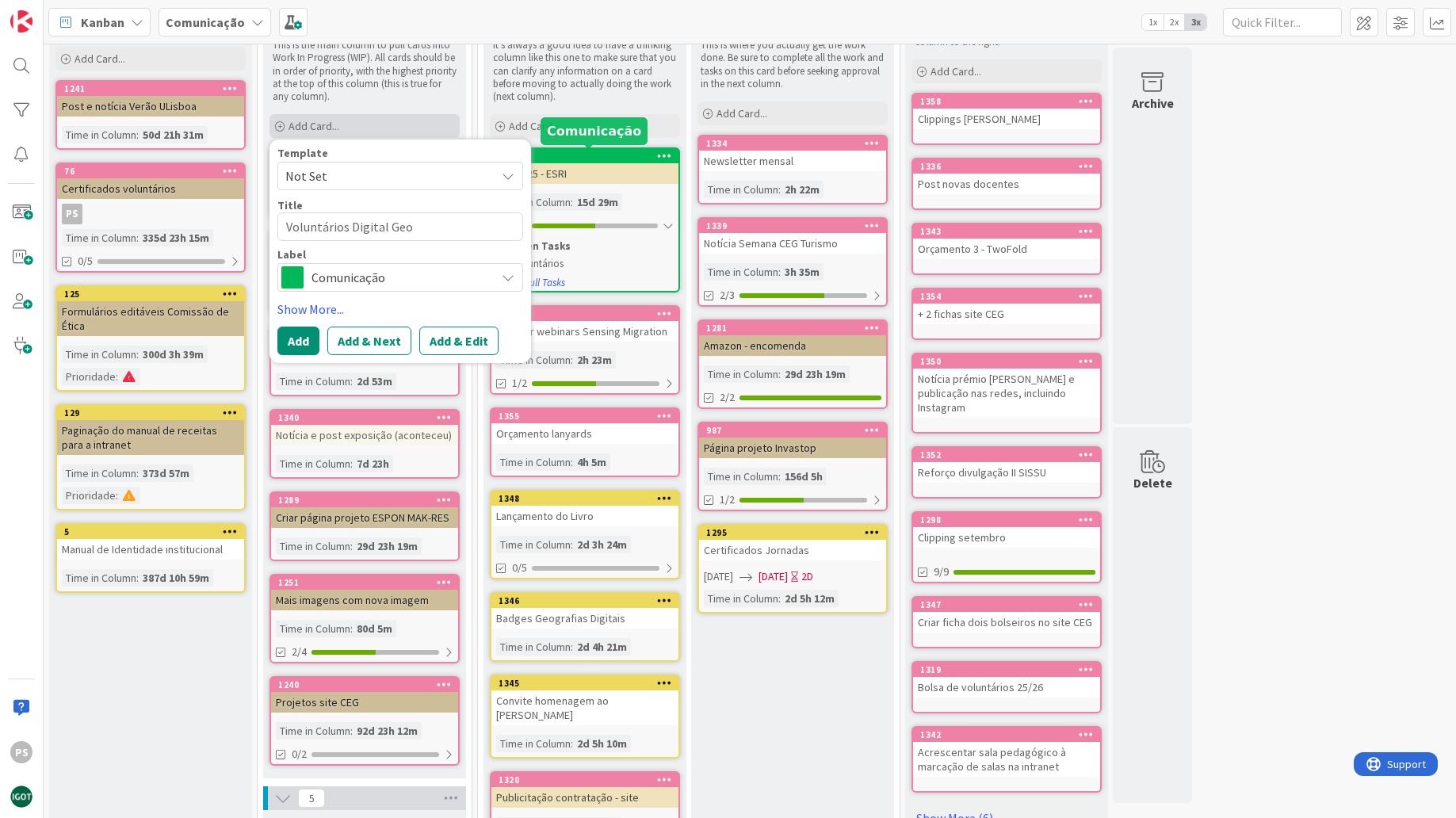
type textarea "x"
type textarea "Voluntários Digital Geog"
type textarea "x"
type textarea "Voluntários Digital Geogr"
type textarea "x"
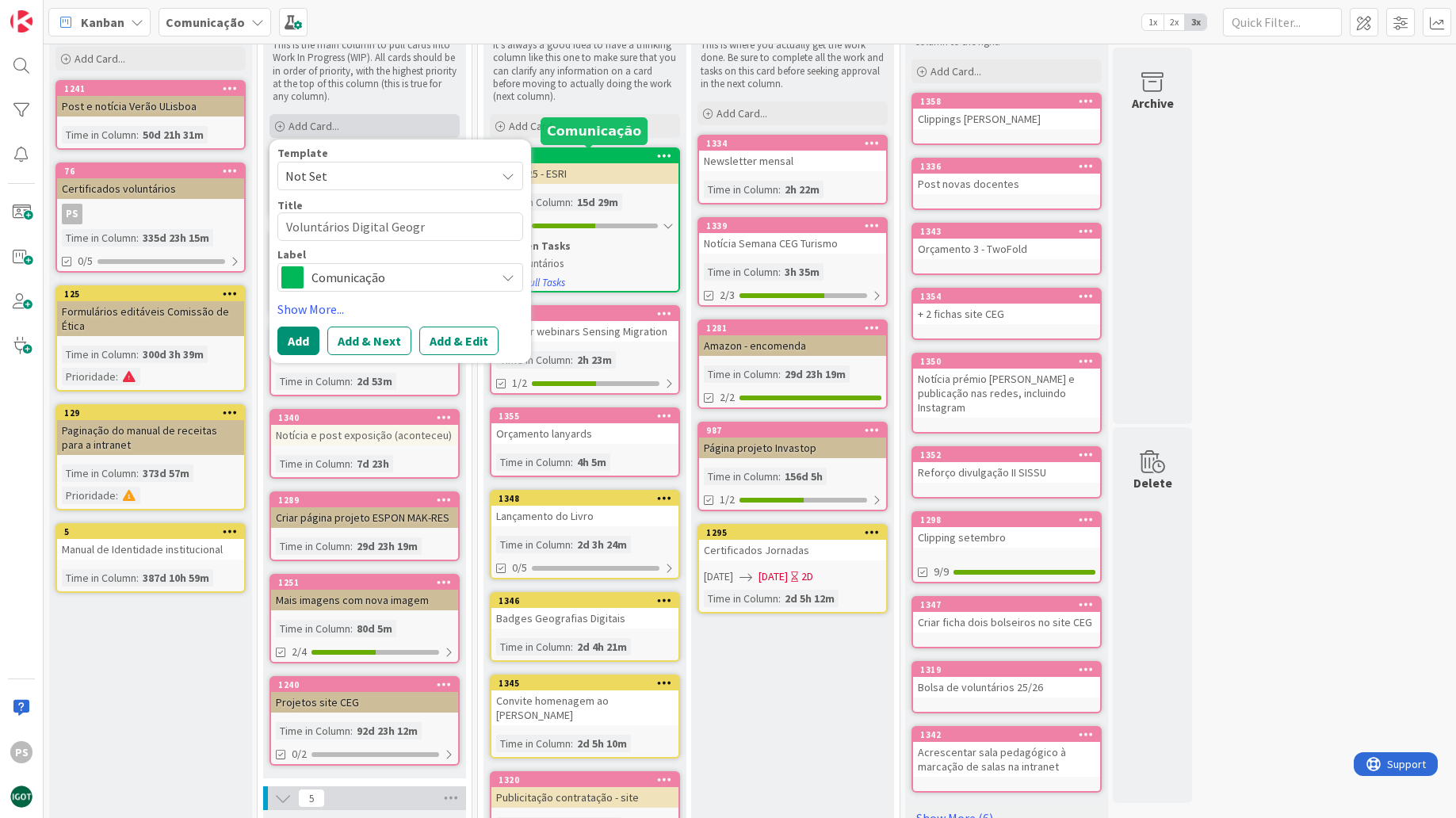
type textarea "Voluntários Digital Geogra"
type textarea "x"
type textarea "Voluntários Digital Geograp"
type textarea "x"
type textarea "Voluntários Digital Geograph"
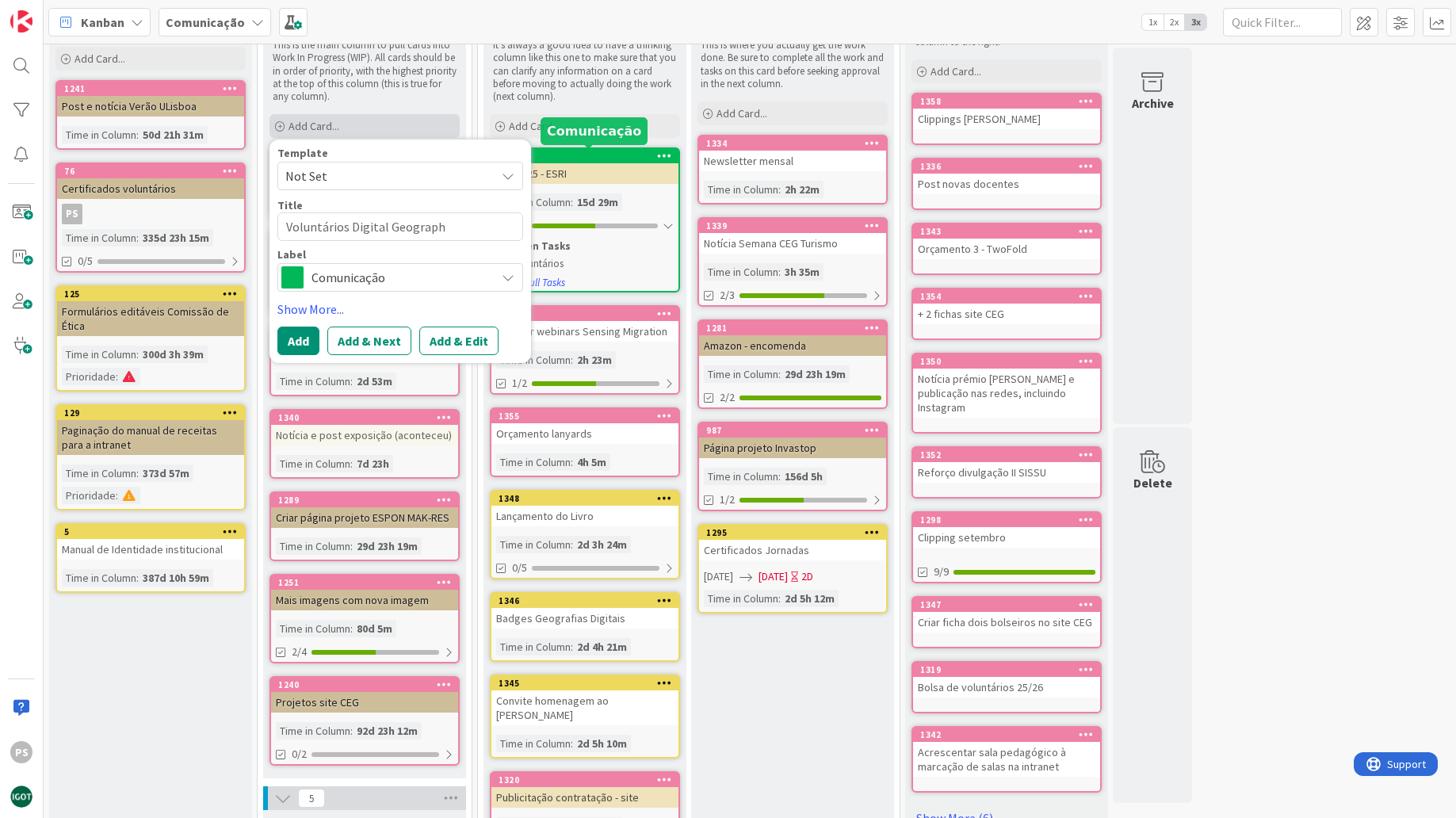
type textarea "x"
type textarea "Voluntários Digital Geographi"
type textarea "x"
type textarea "Voluntários Digital Geographie"
type textarea "x"
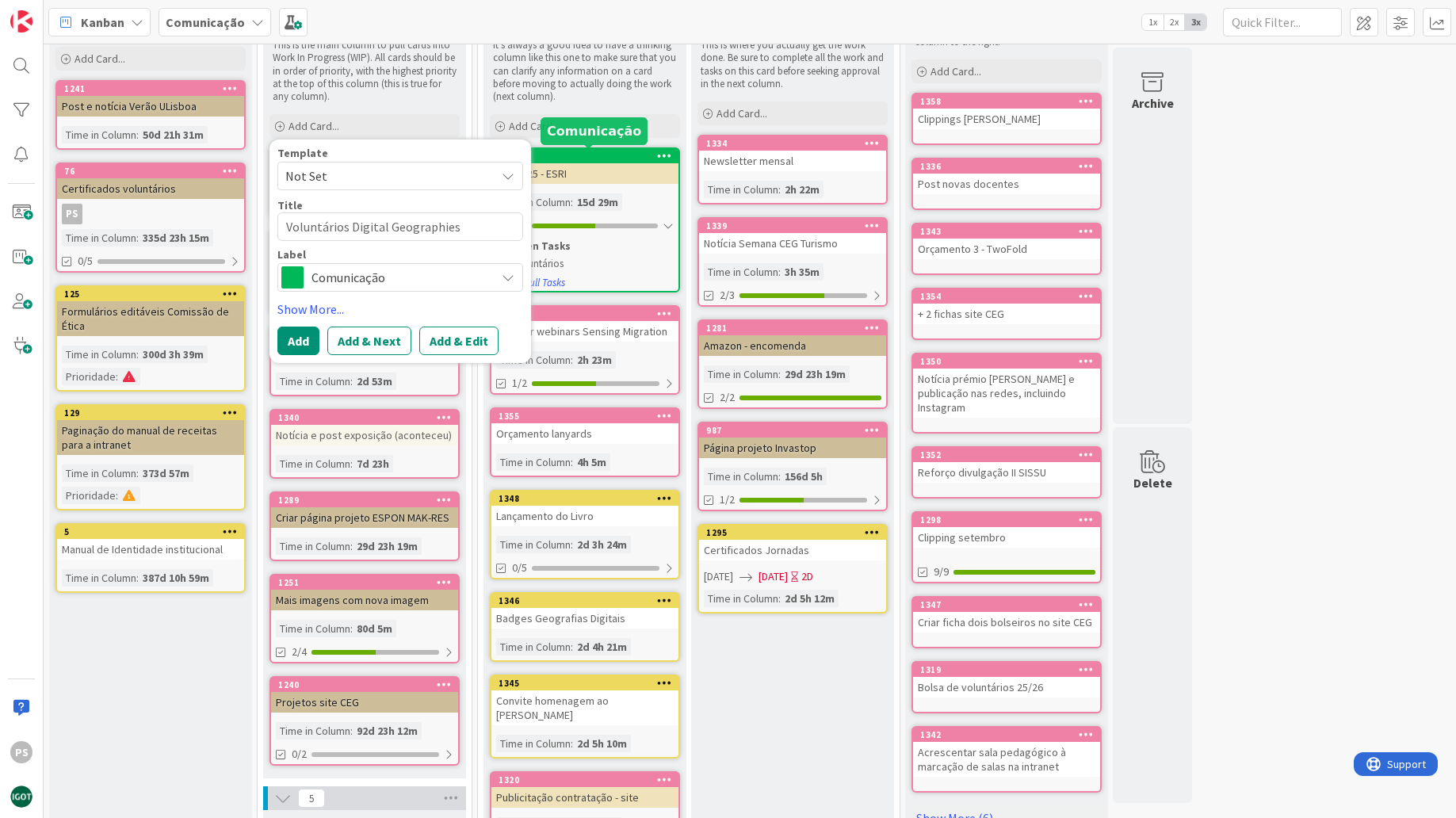
type textarea "Voluntários Digital Geographies"
click at [431, 280] on span "Comunicação" at bounding box center [398, 277] width 176 height 23
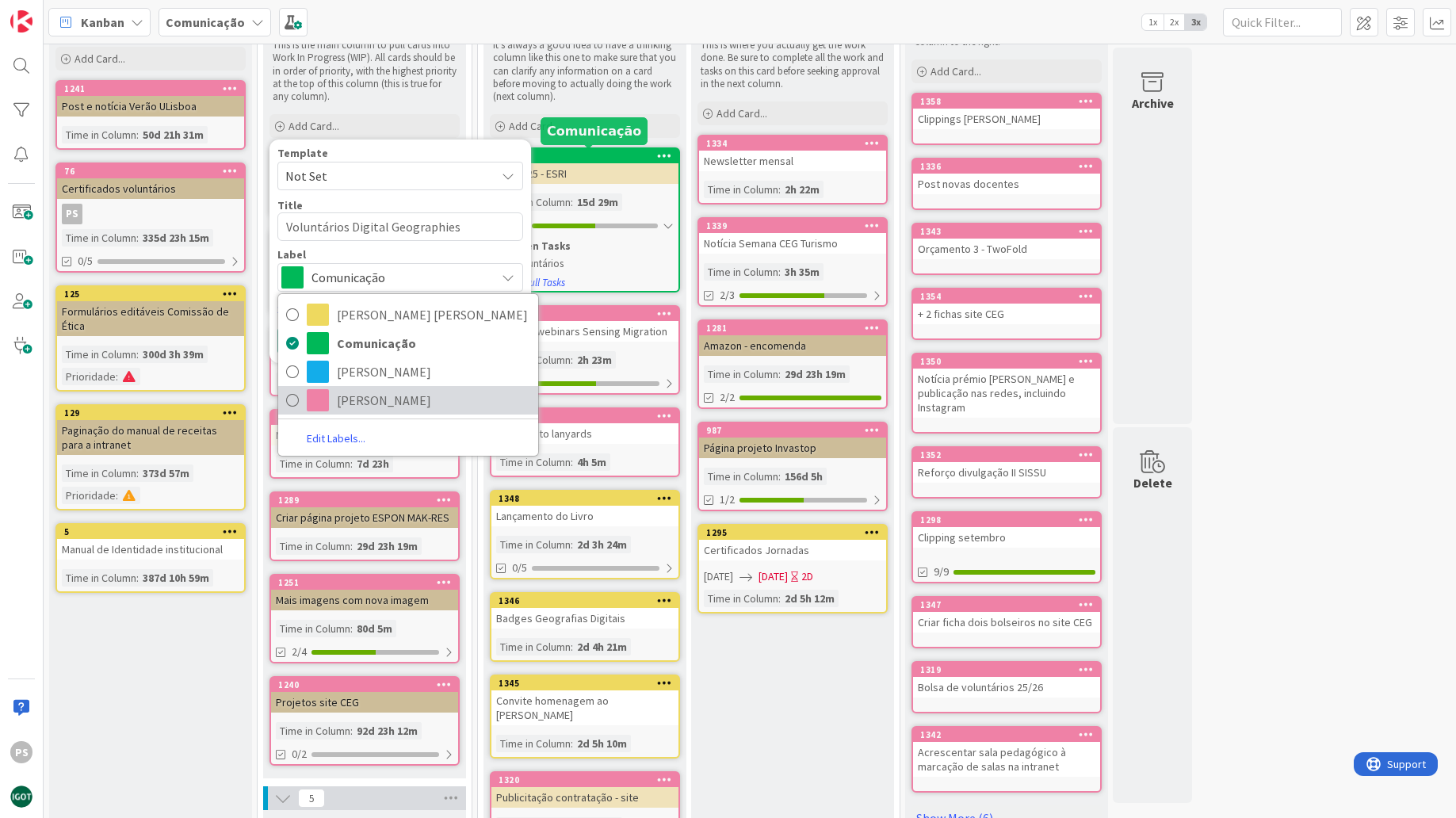
click at [367, 386] on link "[PERSON_NAME]" at bounding box center [408, 400] width 260 height 29
type textarea "x"
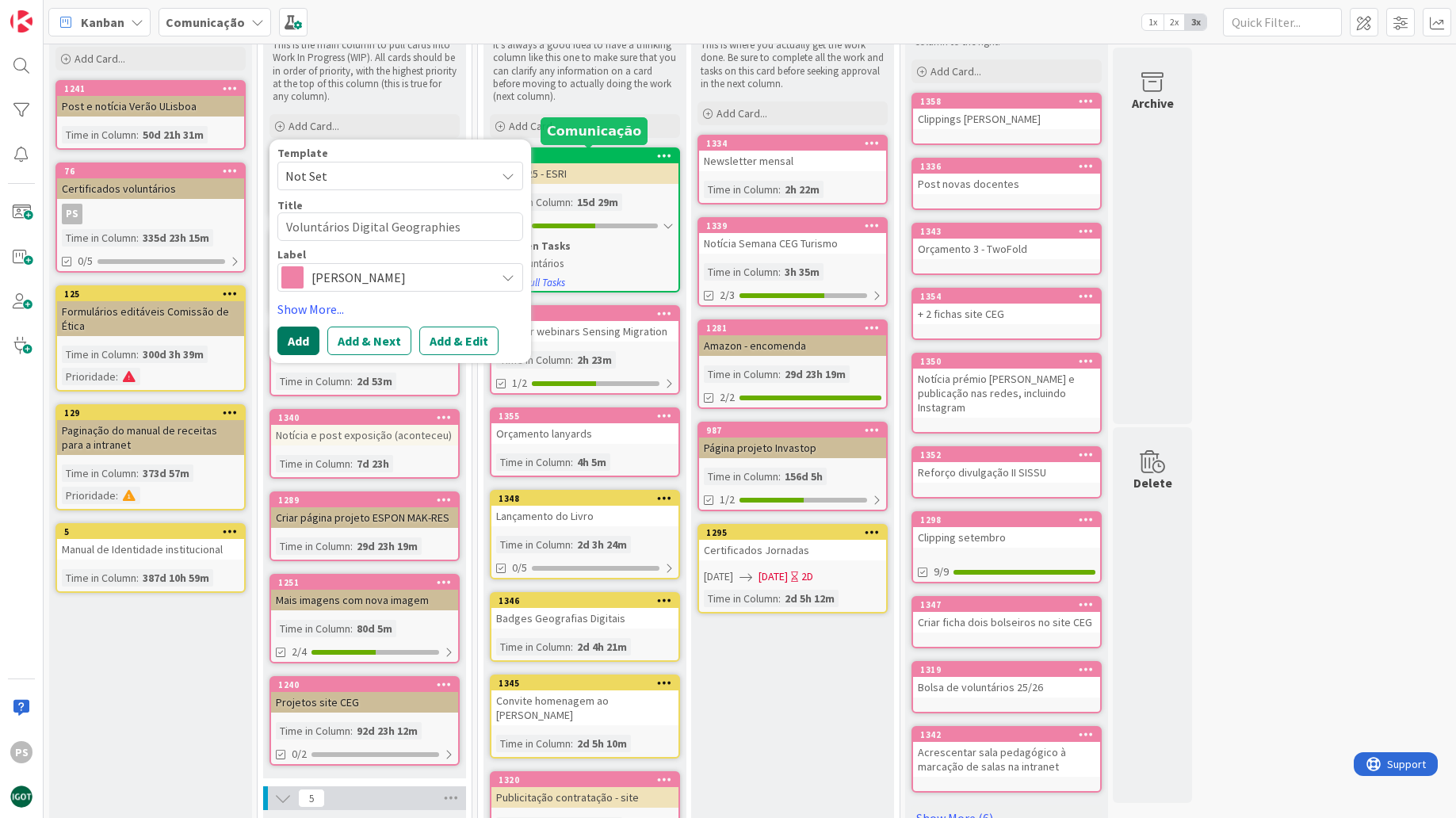
click at [292, 344] on button "Add" at bounding box center [298, 341] width 42 height 29
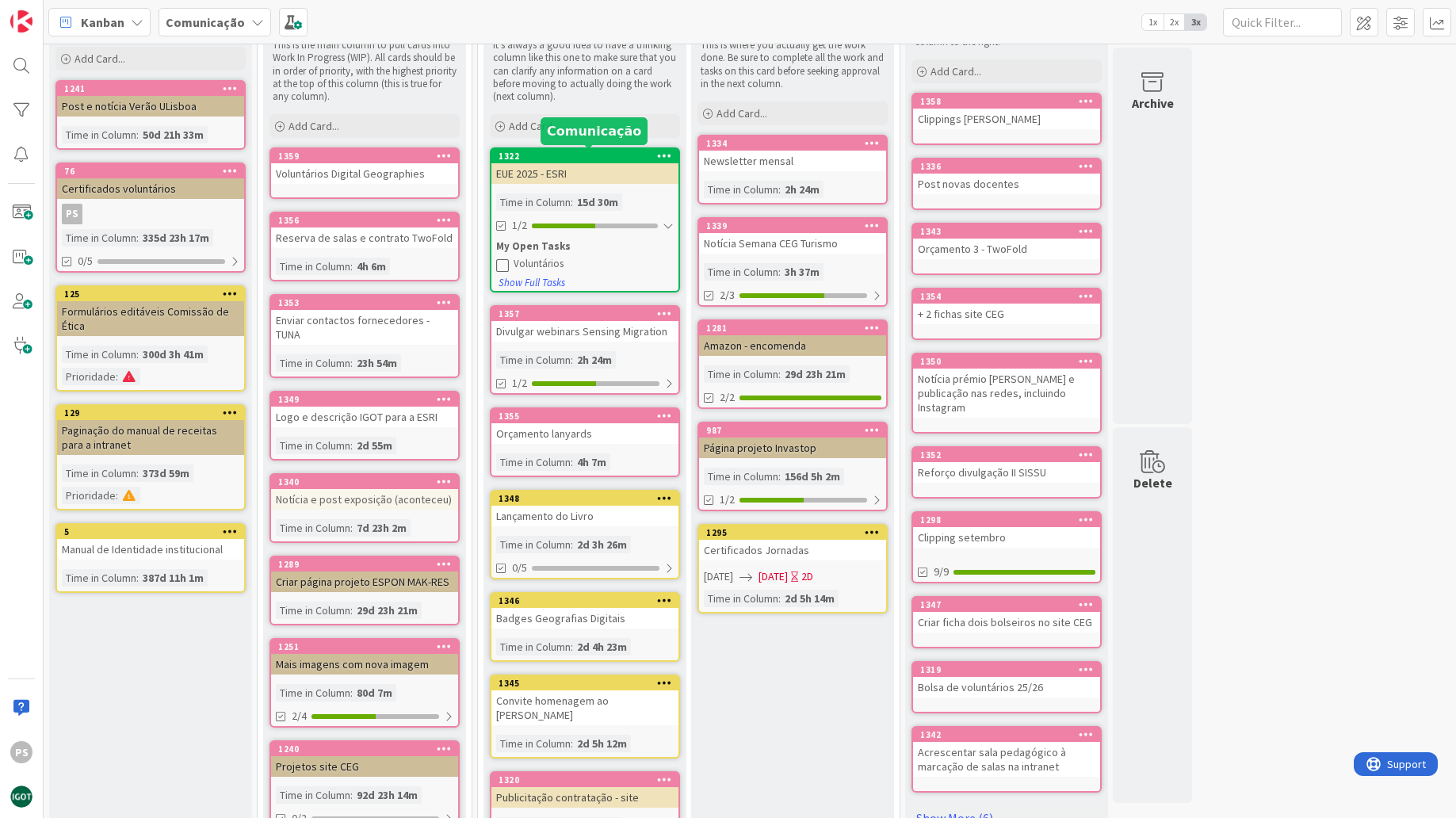
click at [1234, 235] on div "5 Backlog Keep cards that are not ready yet to start working on. These can be e…" at bounding box center [749, 750] width 1406 height 1631
